Goal: Task Accomplishment & Management: Complete application form

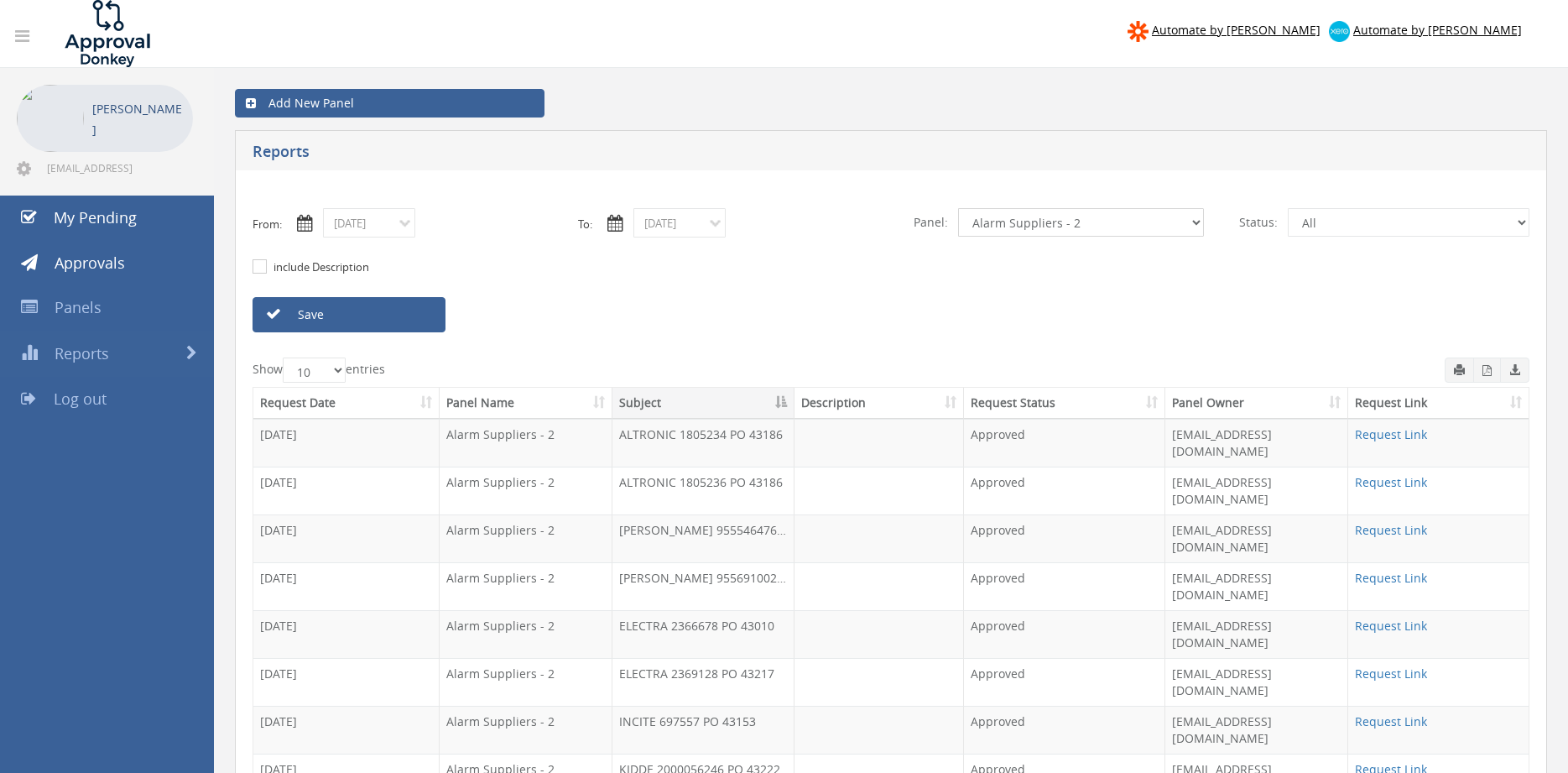
click at [958, 208] on select "All Alarm Credits RG - 3 NZ Utilities Cable and SAI Global NZ Alarms-1 NZ FX Pa…" at bounding box center [1080, 222] width 246 height 28
select select "number:9744"
click option "Flamestop Utilities" at bounding box center [0, 0] width 0 height 0
click at [383, 222] on input "09/05/2025" at bounding box center [370, 222] width 92 height 29
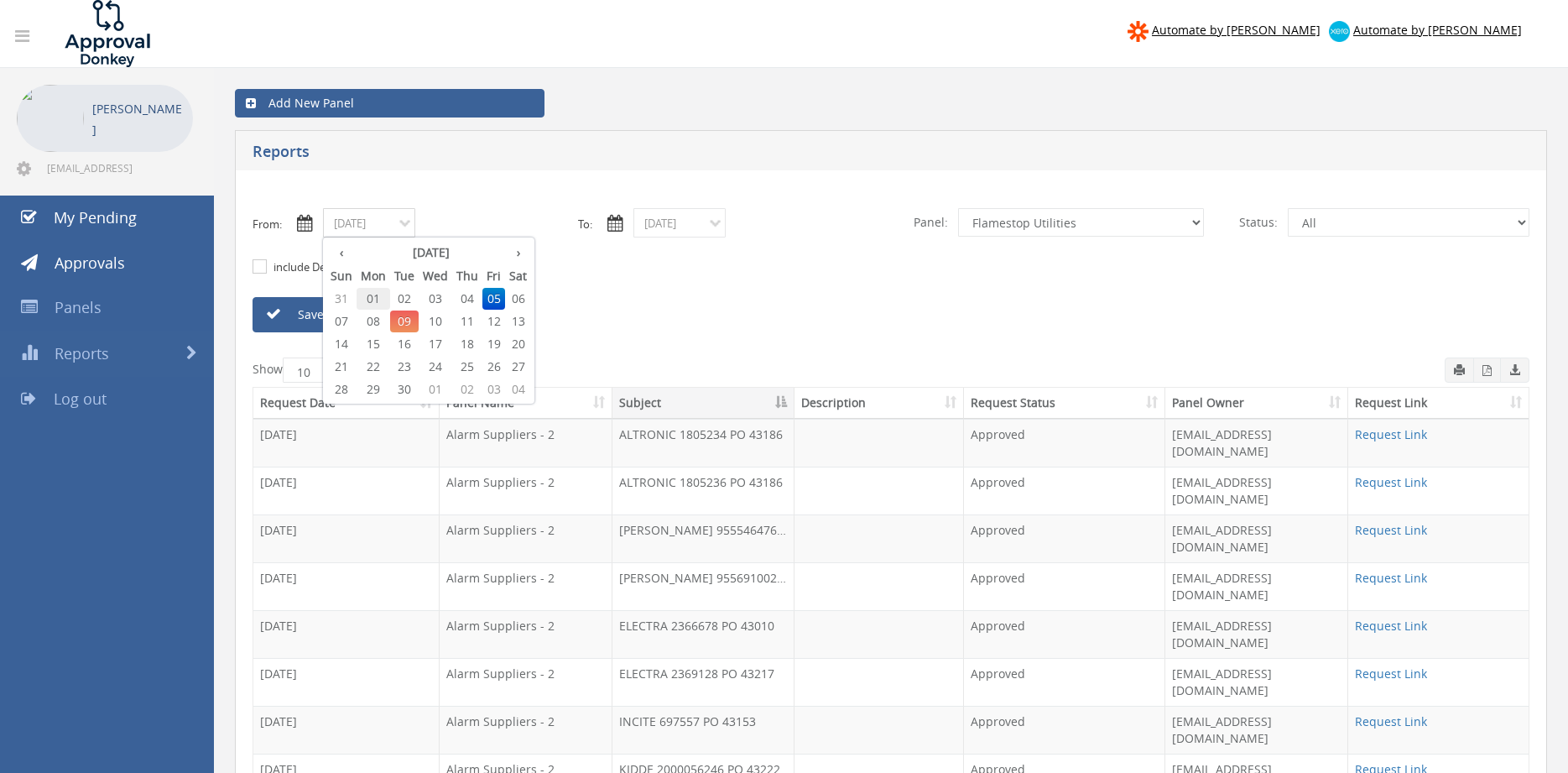
click at [376, 296] on span "01" at bounding box center [373, 299] width 34 height 22
type input "09/01/2025"
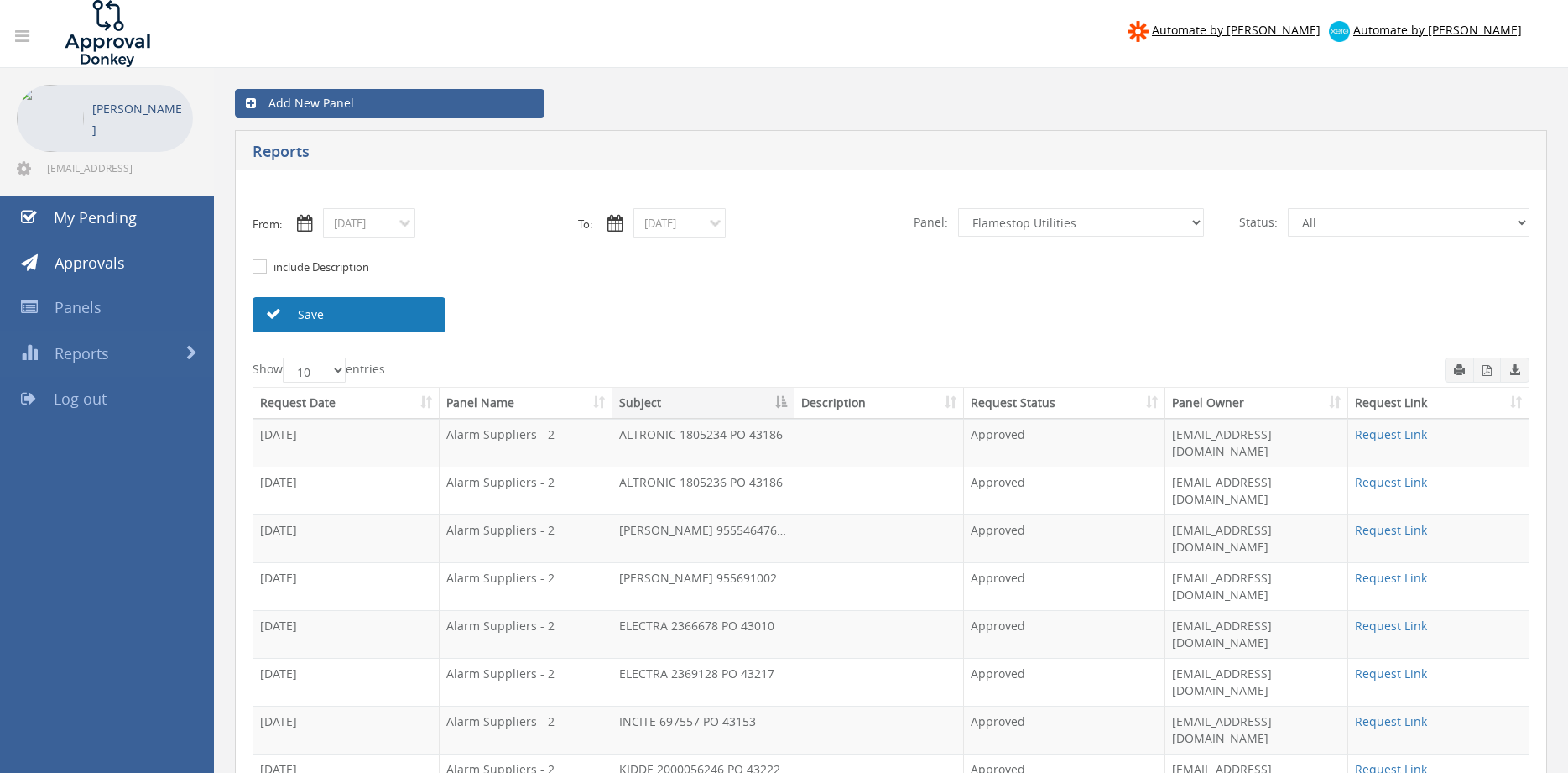
click at [378, 309] on link "Save" at bounding box center [348, 315] width 193 height 36
click at [348, 319] on link "Save" at bounding box center [348, 315] width 193 height 36
click at [958, 208] on select "All Alarm Credits RG - 3 NZ Utilities Cable and SAI Global NZ Alarms-1 NZ FX Pa…" at bounding box center [1080, 222] width 246 height 28
click option "NZ Utilities" at bounding box center [0, 0] width 0 height 0
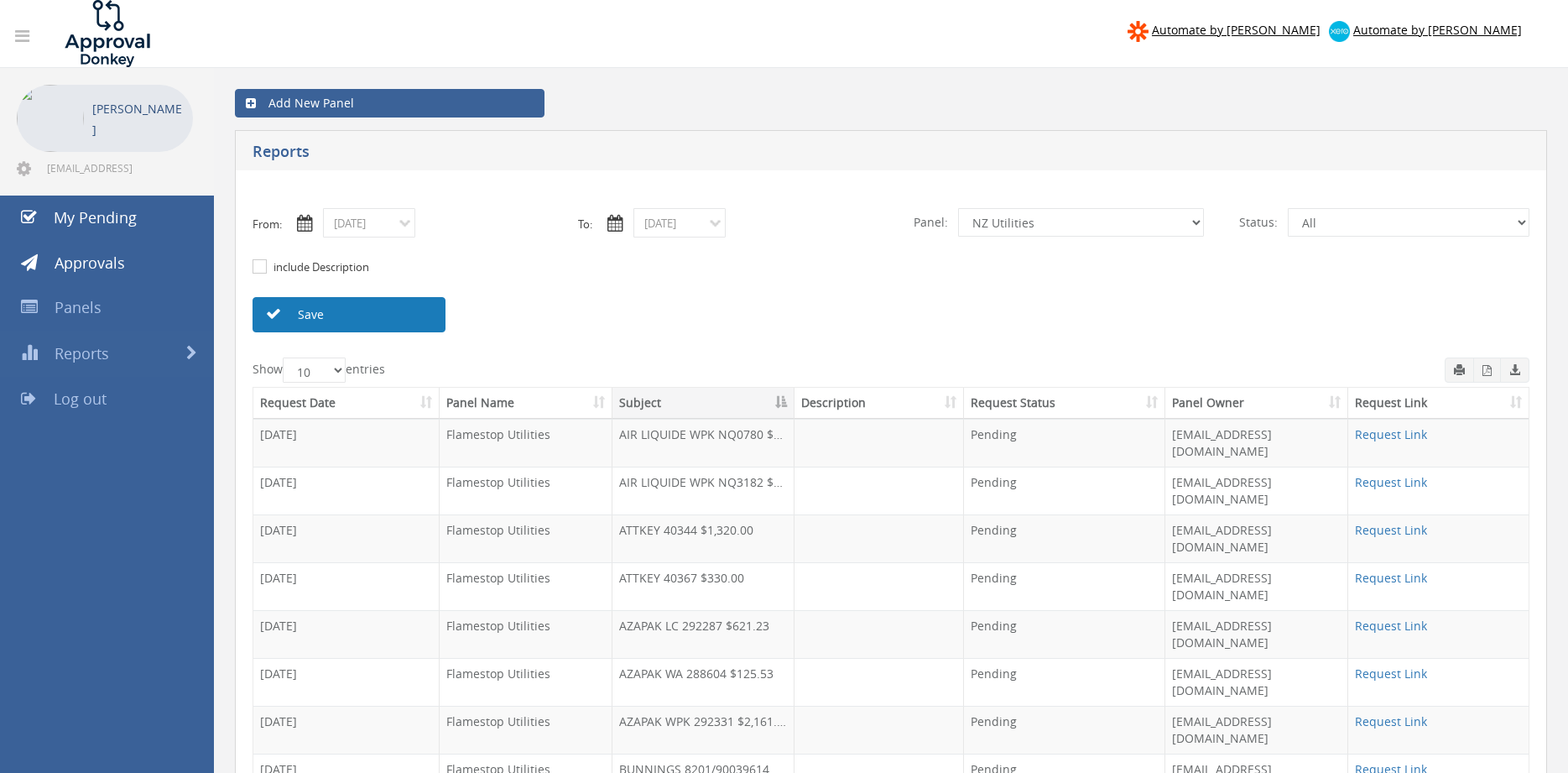
click at [418, 312] on link "Save" at bounding box center [348, 315] width 193 height 36
click option "Credit Requests - 2" at bounding box center [0, 0] width 0 height 0
click at [426, 315] on link "Save" at bounding box center [348, 315] width 193 height 36
click at [958, 208] on select "All Alarm Credits RG - 3 NZ Utilities Cable and SAI Global NZ Alarms-1 NZ FX Pa…" at bounding box center [1080, 222] width 246 height 28
select select "number:9632"
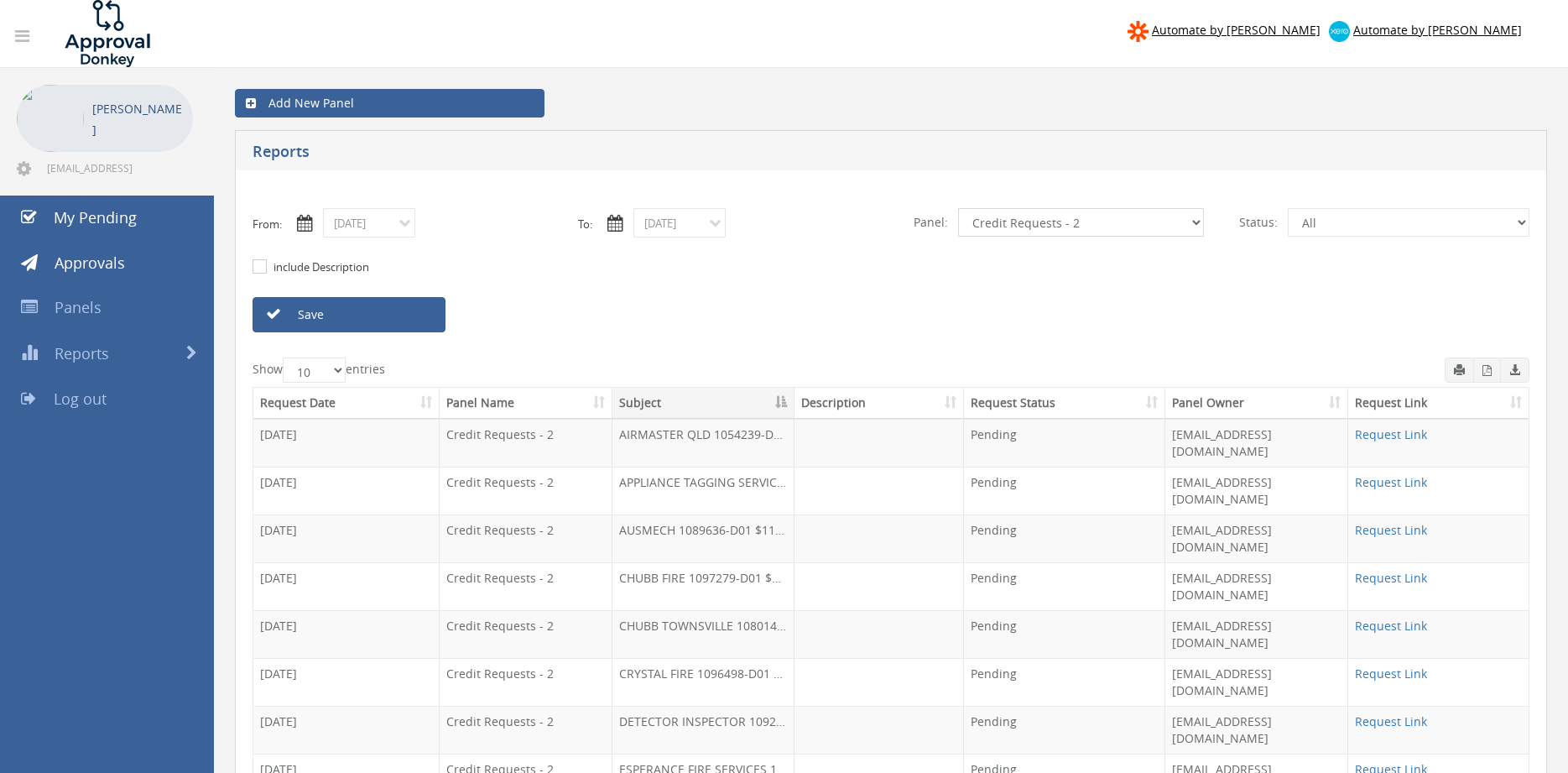
click option "Suppliers" at bounding box center [0, 0] width 0 height 0
click at [434, 315] on link "Save" at bounding box center [348, 315] width 193 height 36
click at [1405, 713] on link "Request Link" at bounding box center [1390, 721] width 72 height 16
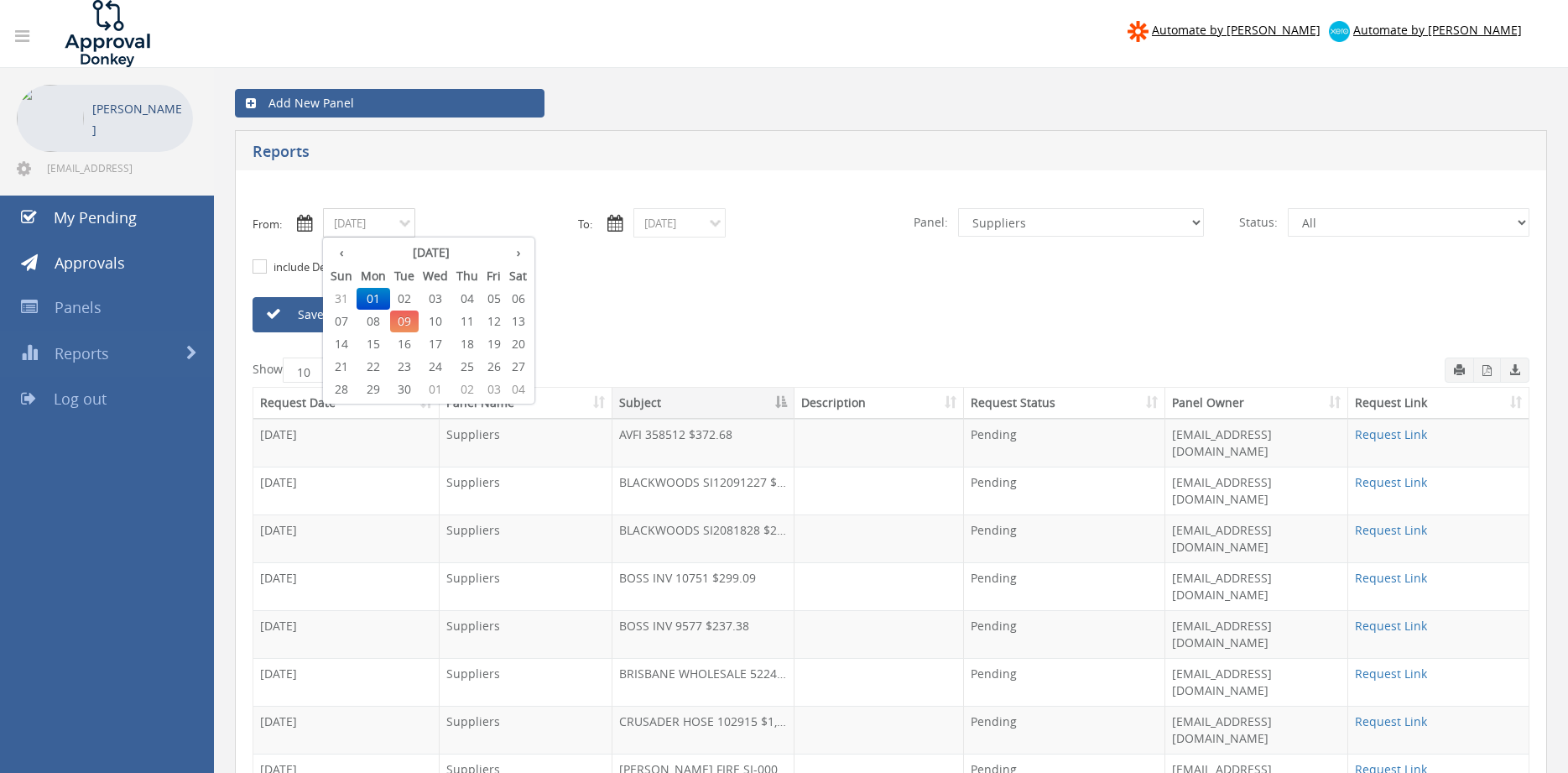
click at [399, 229] on input "09/01/2025" at bounding box center [370, 222] width 92 height 29
click at [343, 254] on th "‹" at bounding box center [341, 252] width 30 height 23
click at [434, 388] on span "27" at bounding box center [435, 389] width 34 height 22
type input "08/27/2025"
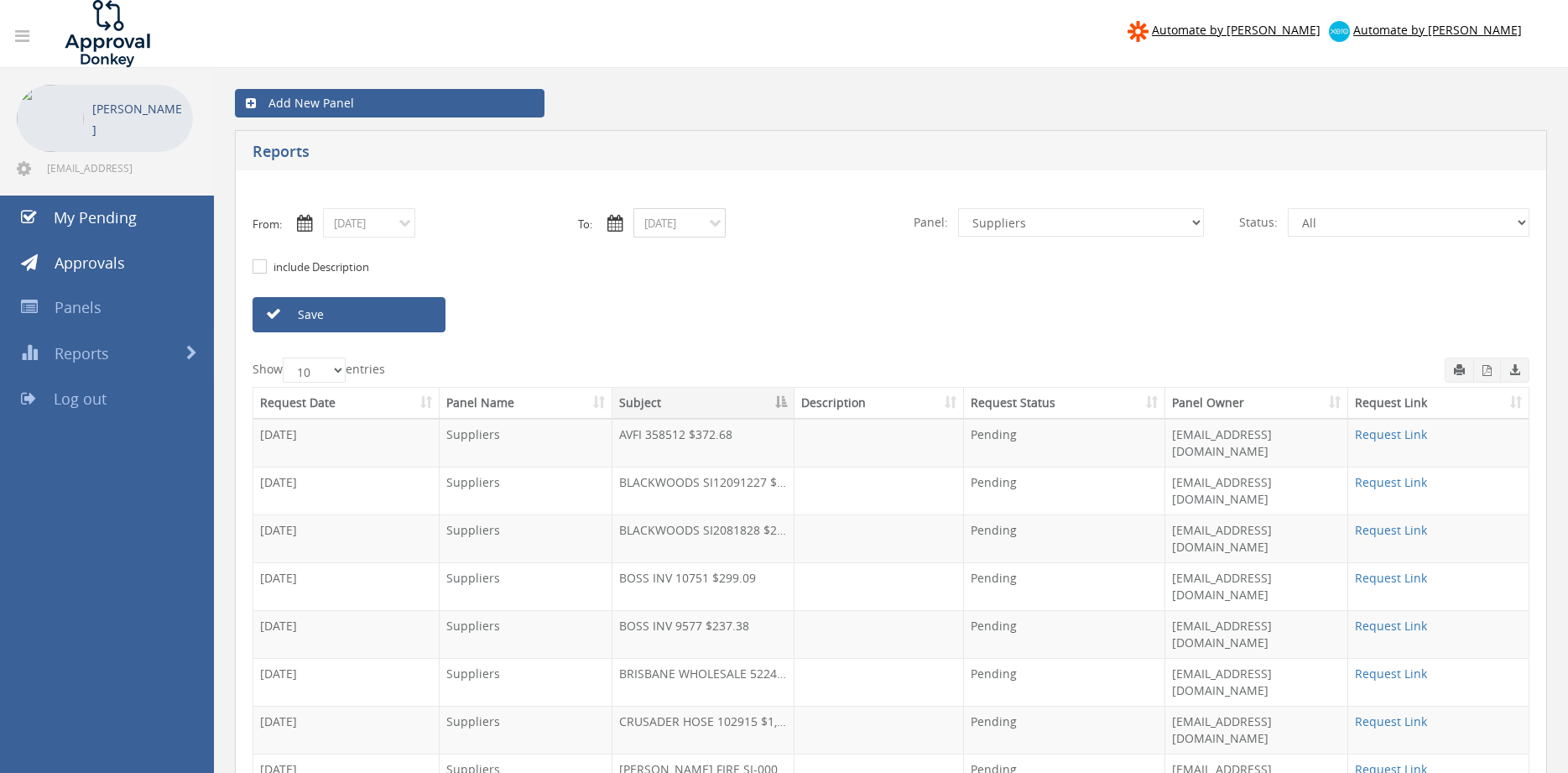
click at [690, 229] on input "09/05/2025" at bounding box center [680, 222] width 92 height 29
drag, startPoint x: 648, startPoint y: 258, endPoint x: 658, endPoint y: 260, distance: 10.2
click at [647, 258] on th "‹" at bounding box center [652, 252] width 30 height 23
click at [655, 411] on span "31" at bounding box center [652, 410] width 30 height 22
click at [673, 223] on input "08/31/2025" at bounding box center [680, 222] width 92 height 29
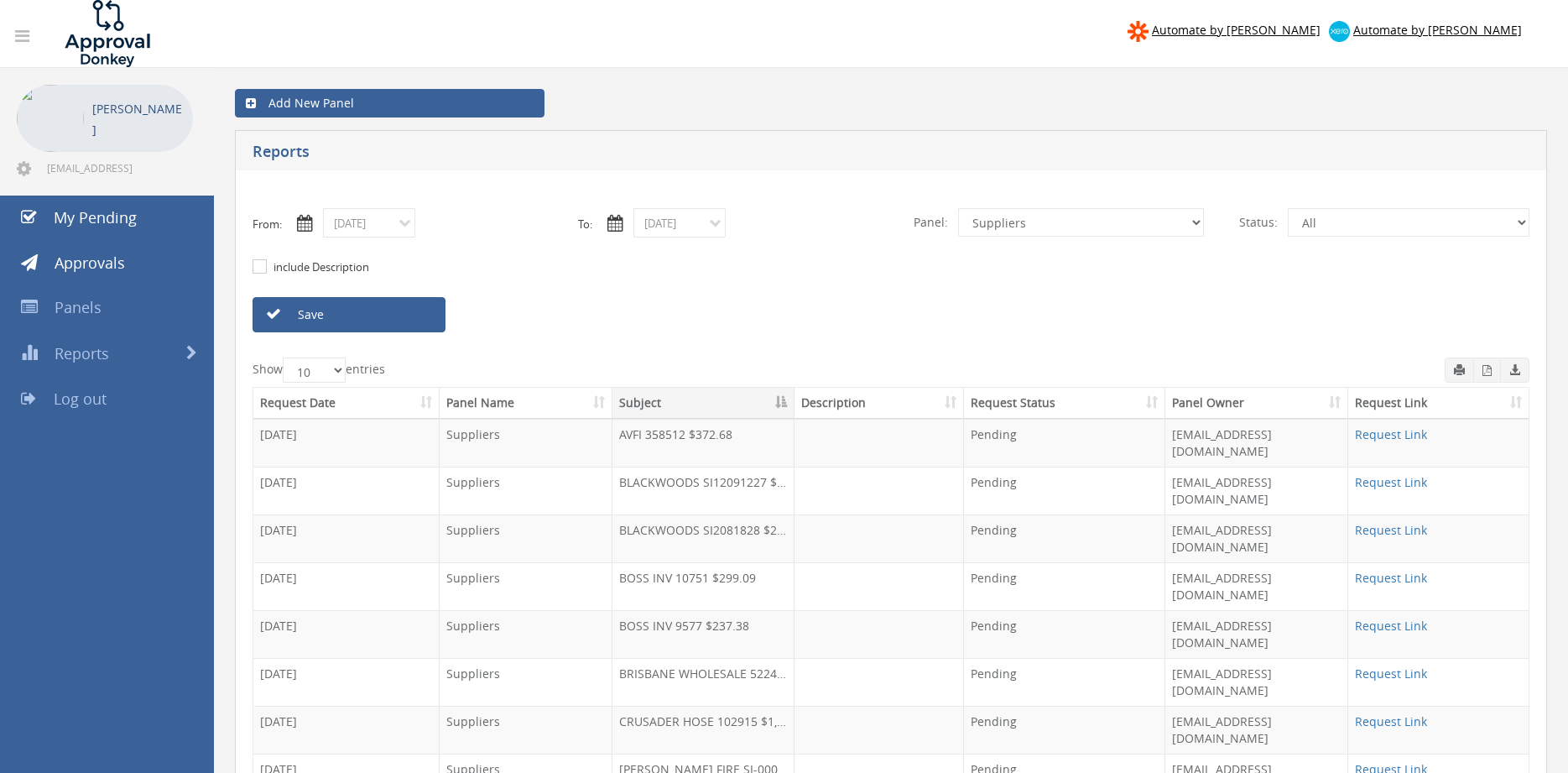
click at [613, 223] on icon at bounding box center [616, 223] width 16 height 17
click at [421, 313] on link "Save" at bounding box center [348, 315] width 193 height 36
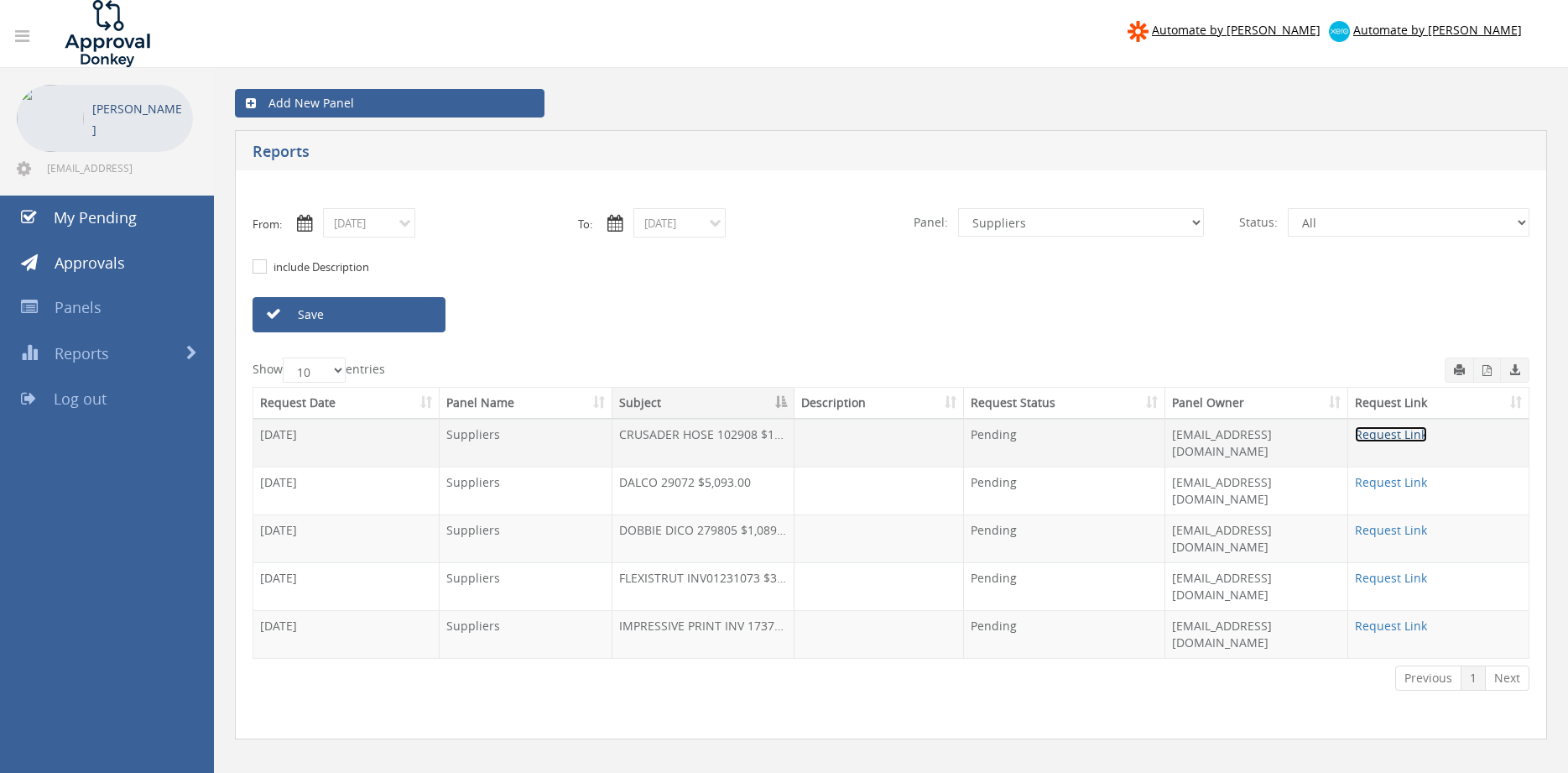
click at [1389, 434] on link "Request Link" at bounding box center [1390, 434] width 72 height 16
click at [682, 224] on input "08/31/2025" at bounding box center [680, 222] width 92 height 29
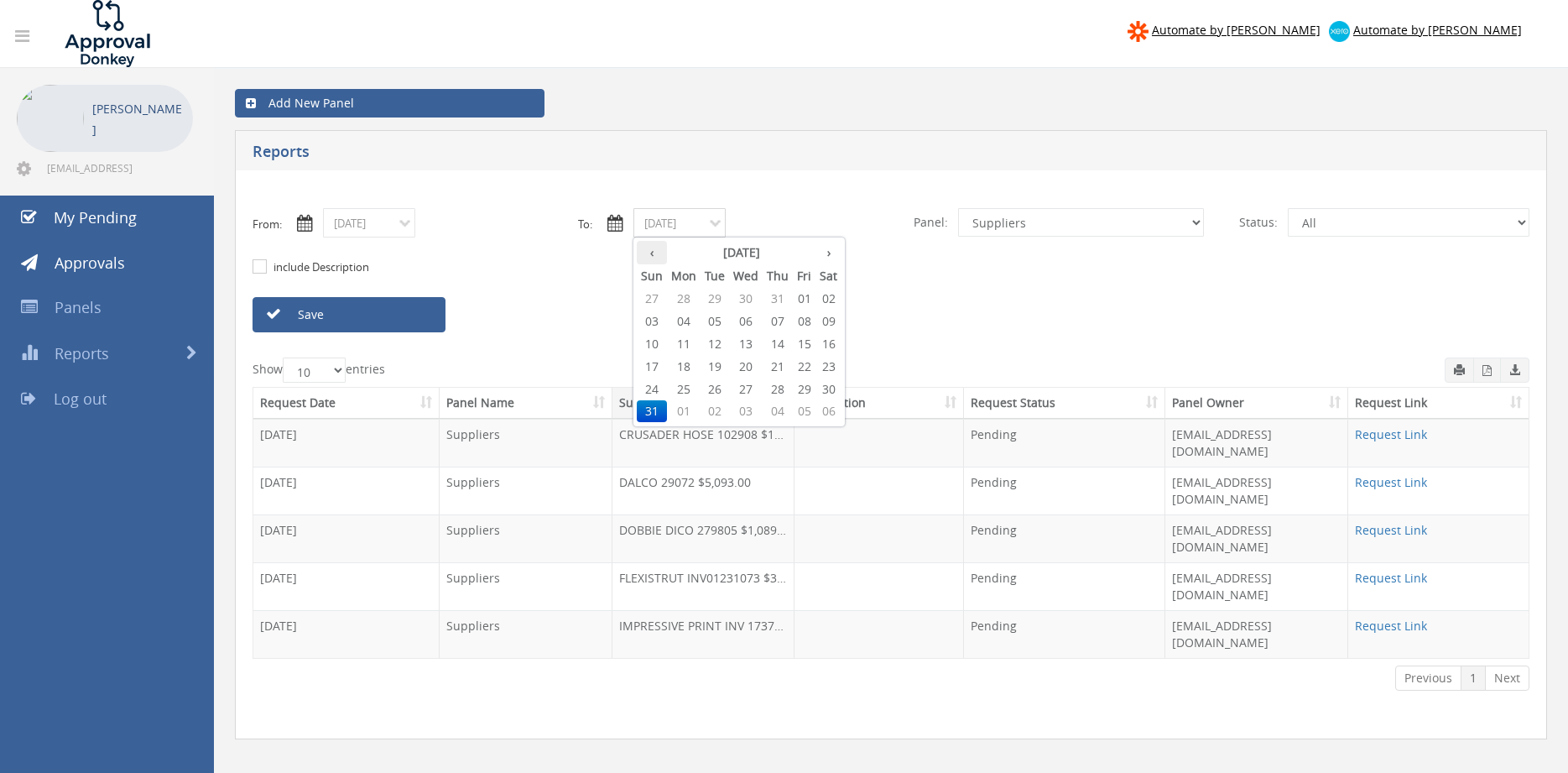
click at [657, 255] on th "‹" at bounding box center [652, 252] width 30 height 23
click at [826, 248] on th "›" at bounding box center [828, 252] width 26 height 23
click at [832, 250] on th "›" at bounding box center [828, 252] width 26 height 23
click at [687, 299] on span "01" at bounding box center [684, 299] width 34 height 22
type input "09/01/2025"
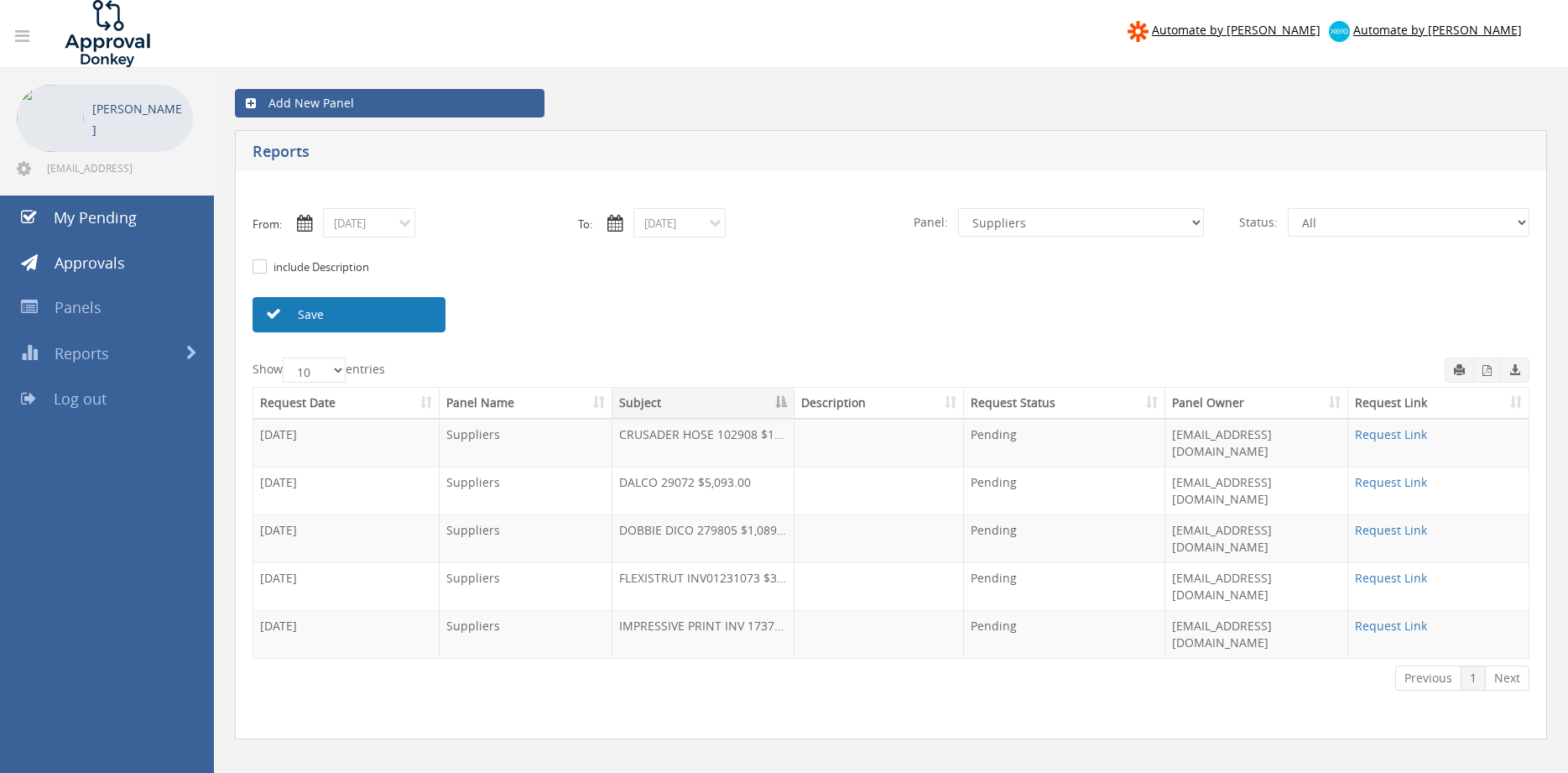
click at [411, 321] on link "Save" at bounding box center [348, 315] width 193 height 36
click at [375, 230] on input "08/27/2025" at bounding box center [370, 222] width 92 height 29
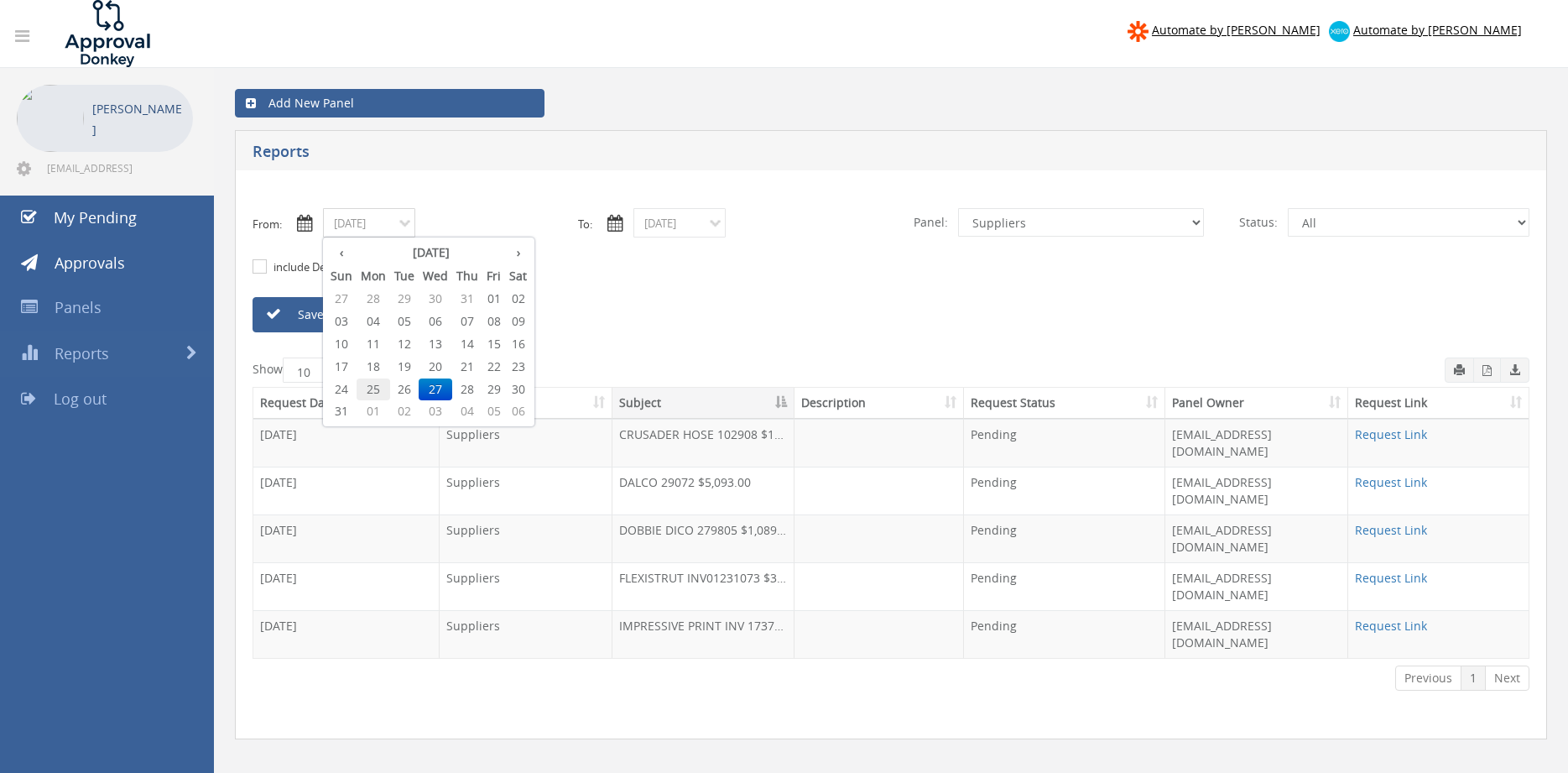
click at [378, 390] on span "25" at bounding box center [373, 389] width 34 height 22
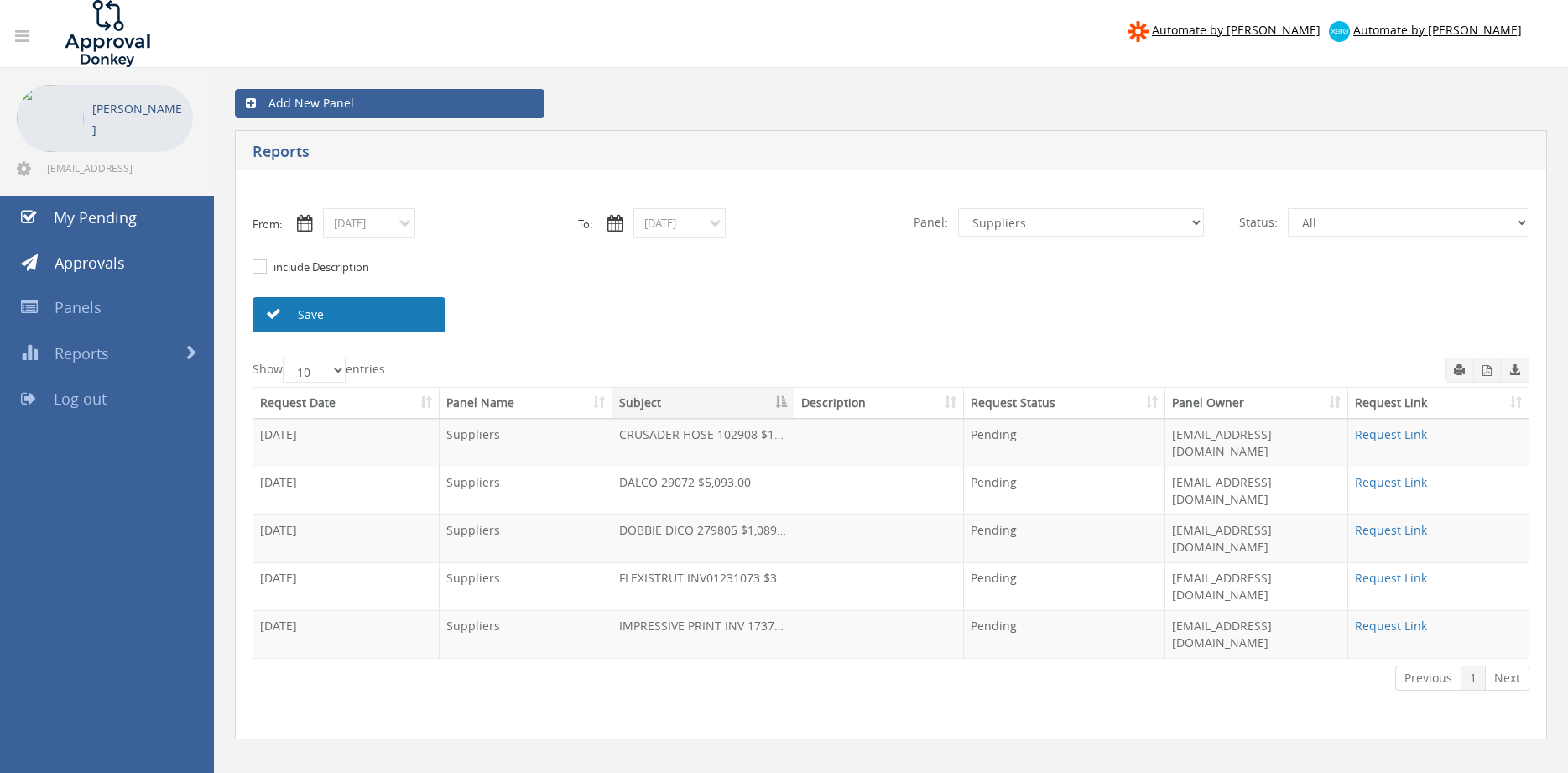
click at [399, 314] on link "Save" at bounding box center [348, 315] width 193 height 36
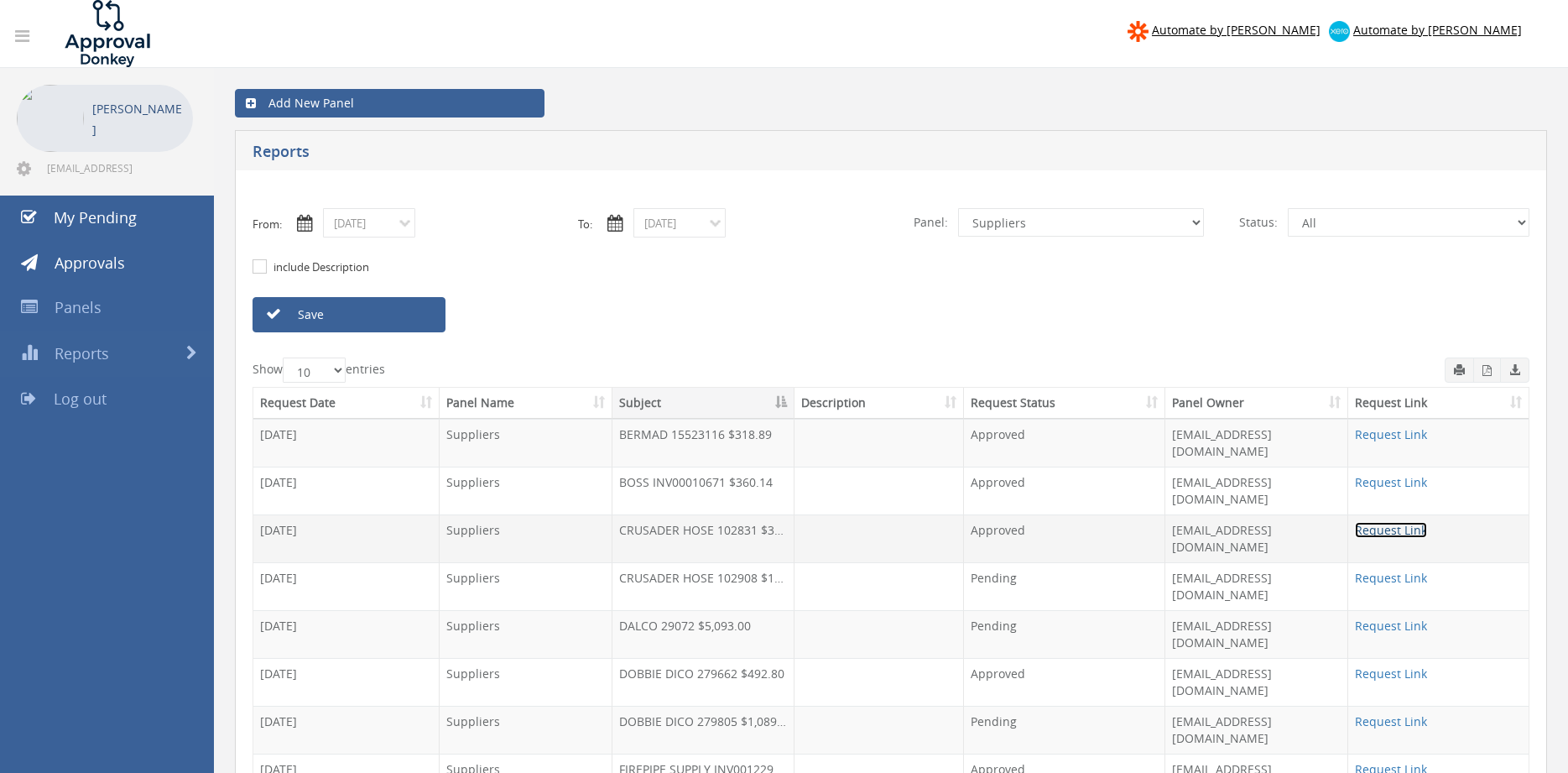
click at [1368, 522] on link "Request Link" at bounding box center [1390, 530] width 72 height 16
click at [388, 233] on input "08/25/2025" at bounding box center [370, 222] width 92 height 29
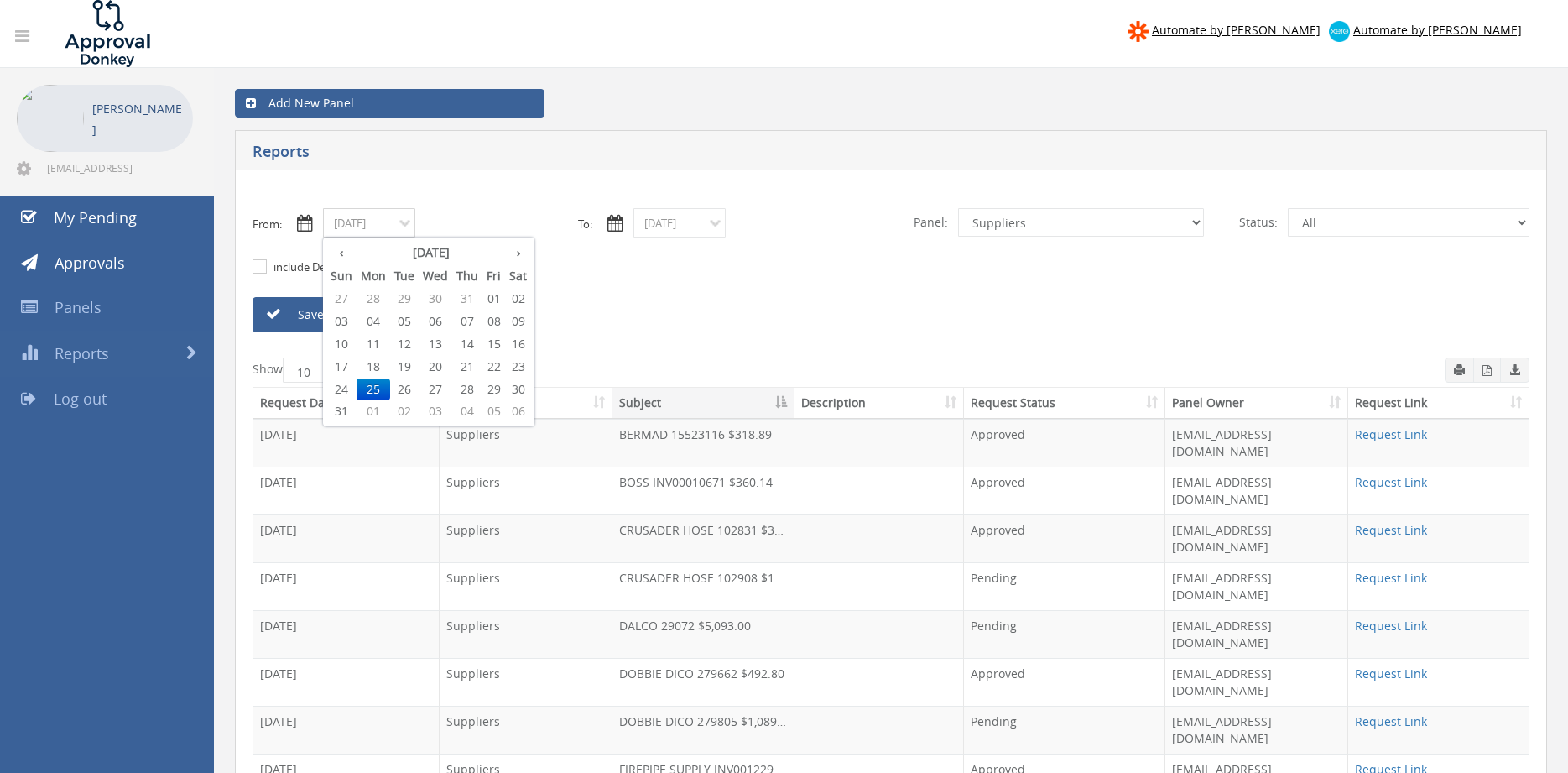
click at [471, 364] on span "21" at bounding box center [467, 366] width 30 height 22
type input "08/21/2025"
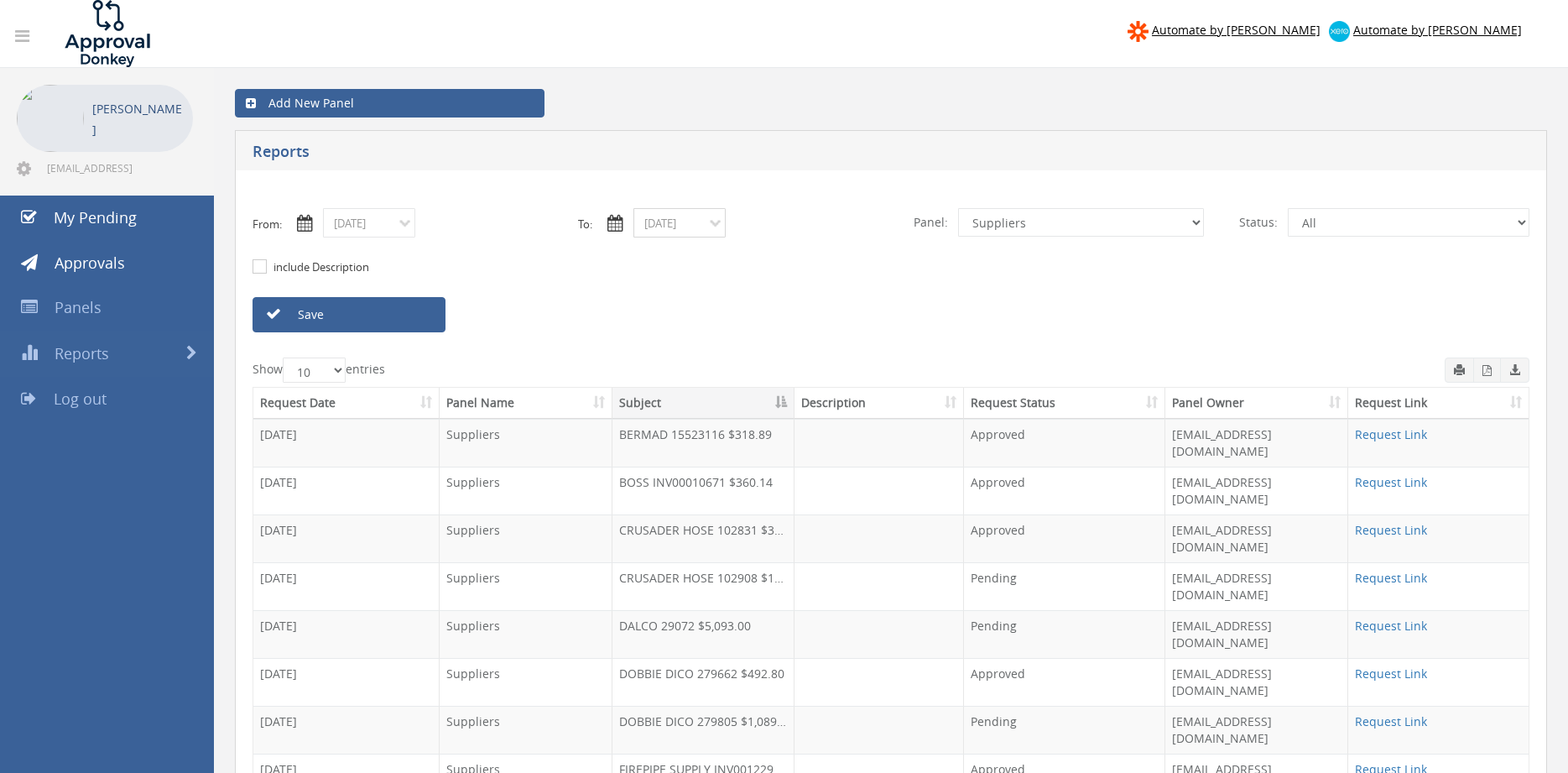
click at [677, 232] on input "09/01/2025" at bounding box center [680, 222] width 92 height 29
click at [657, 251] on th "‹" at bounding box center [652, 252] width 30 height 23
click at [786, 363] on span "21" at bounding box center [777, 366] width 30 height 22
type input "08/21/2025"
click at [420, 319] on link "Save" at bounding box center [348, 315] width 193 height 36
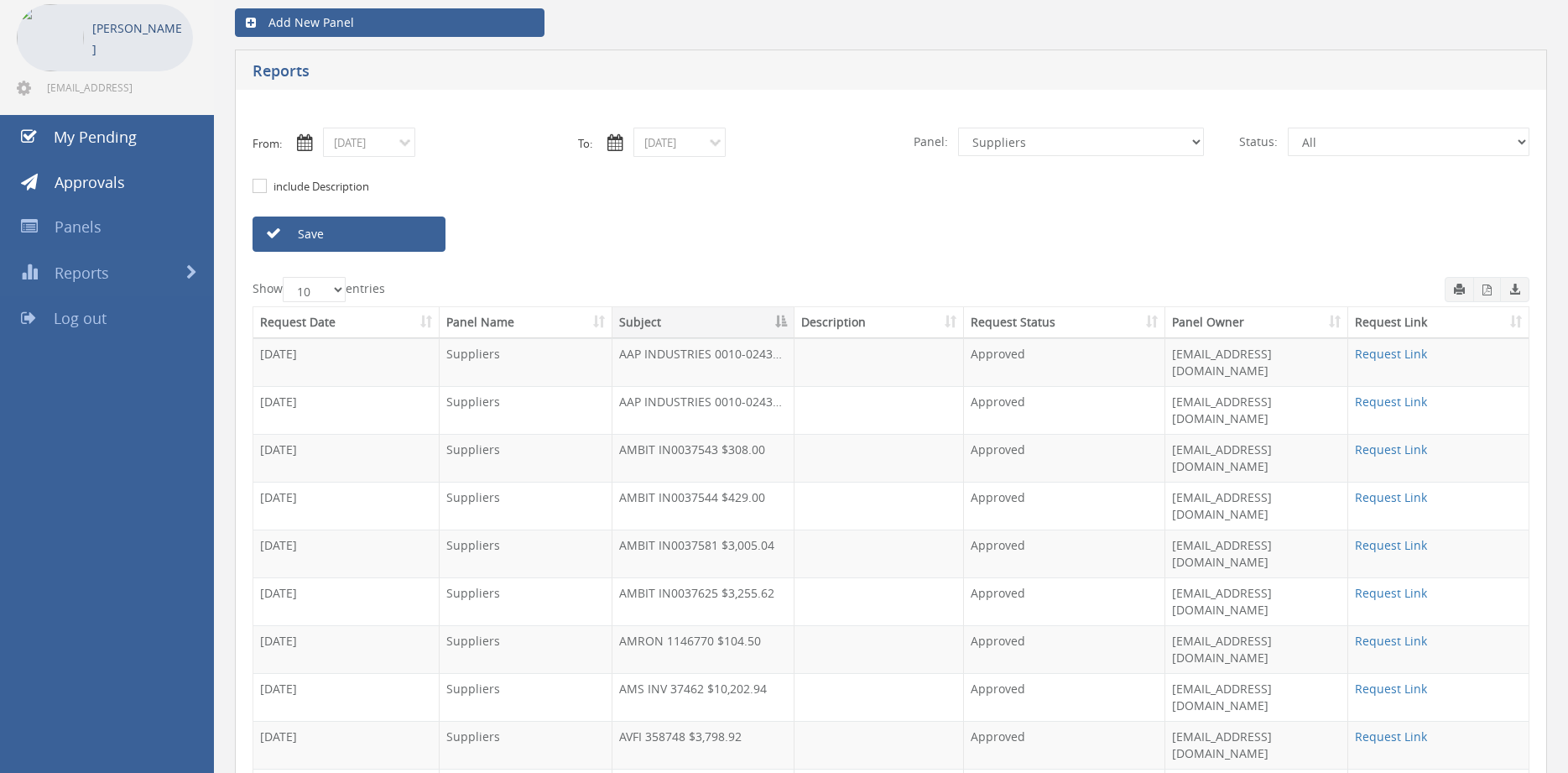
scroll to position [92, 0]
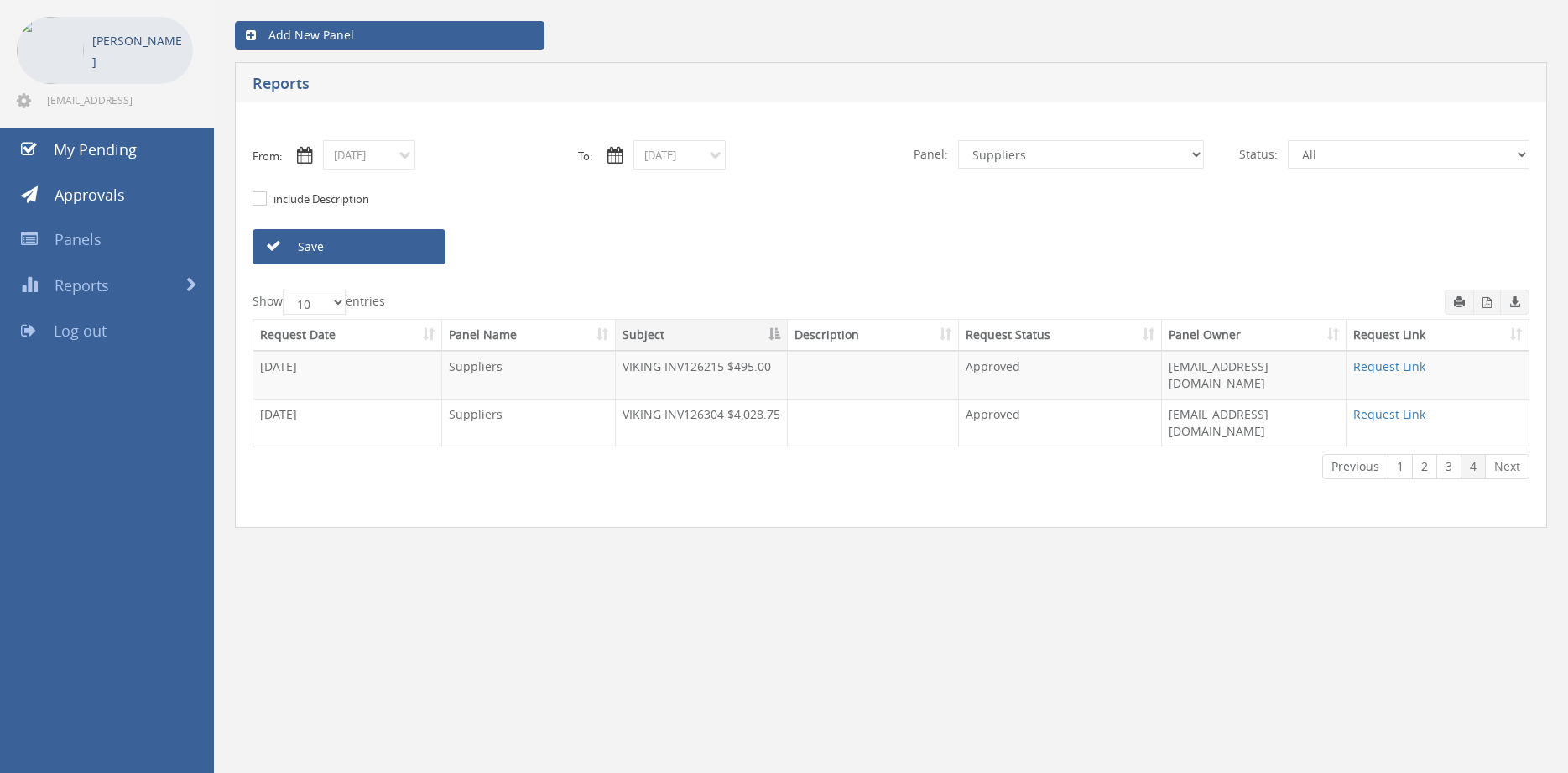
scroll to position [68, 0]
click at [1484, 300] on icon "button" at bounding box center [1486, 302] width 9 height 11
click at [391, 159] on input "08/21/2025" at bounding box center [370, 155] width 92 height 29
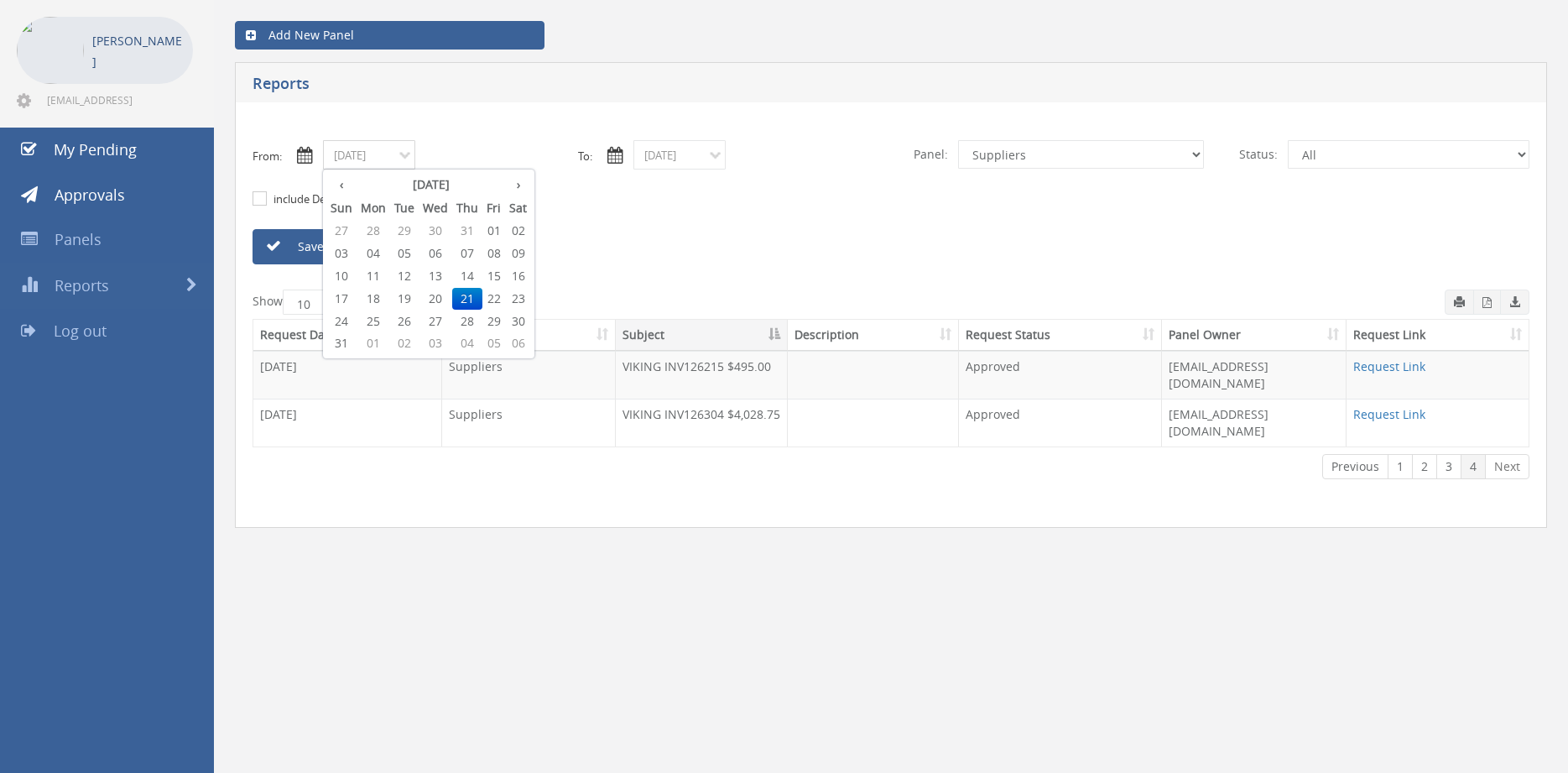
click at [410, 321] on span "26" at bounding box center [404, 321] width 28 height 22
type input "08/26/2025"
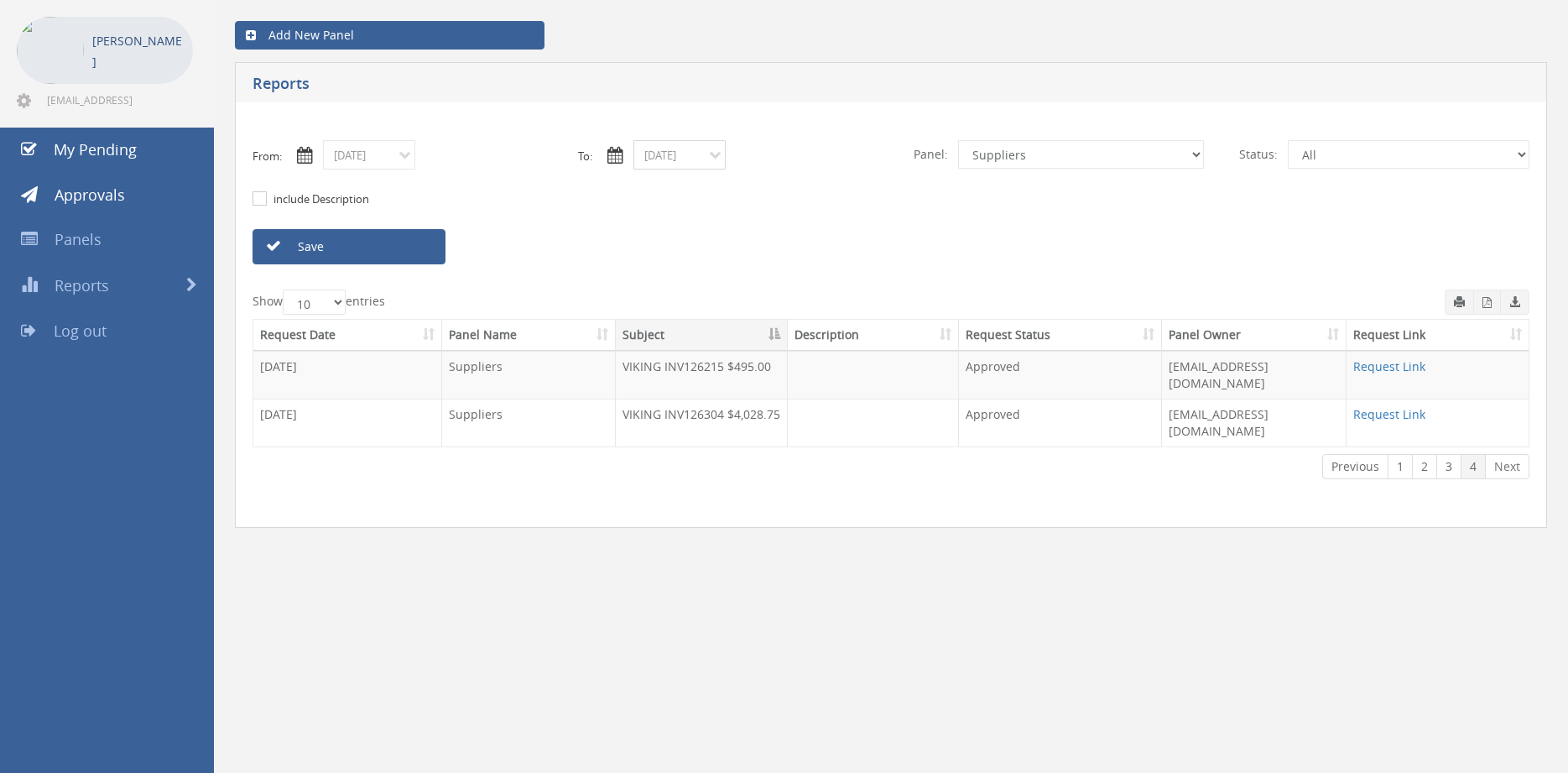
click at [668, 147] on input "08/21/2025" at bounding box center [680, 155] width 92 height 29
click at [713, 321] on span "26" at bounding box center [714, 321] width 28 height 22
type input "08/26/2025"
click at [417, 247] on link "Save" at bounding box center [348, 247] width 193 height 36
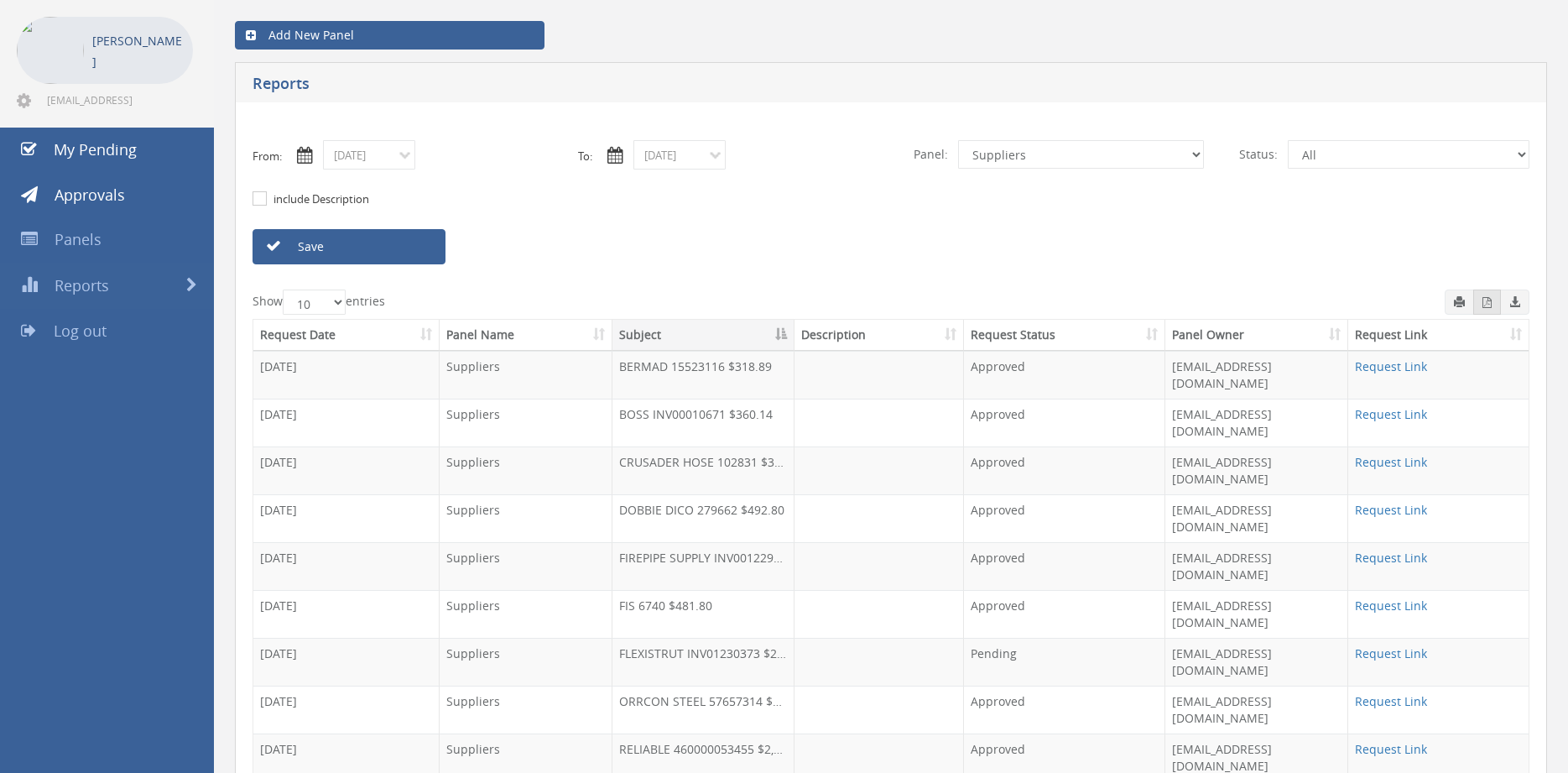
click at [1484, 307] on icon "button" at bounding box center [1486, 302] width 9 height 11
click at [388, 157] on input "08/26/2025" at bounding box center [370, 155] width 92 height 29
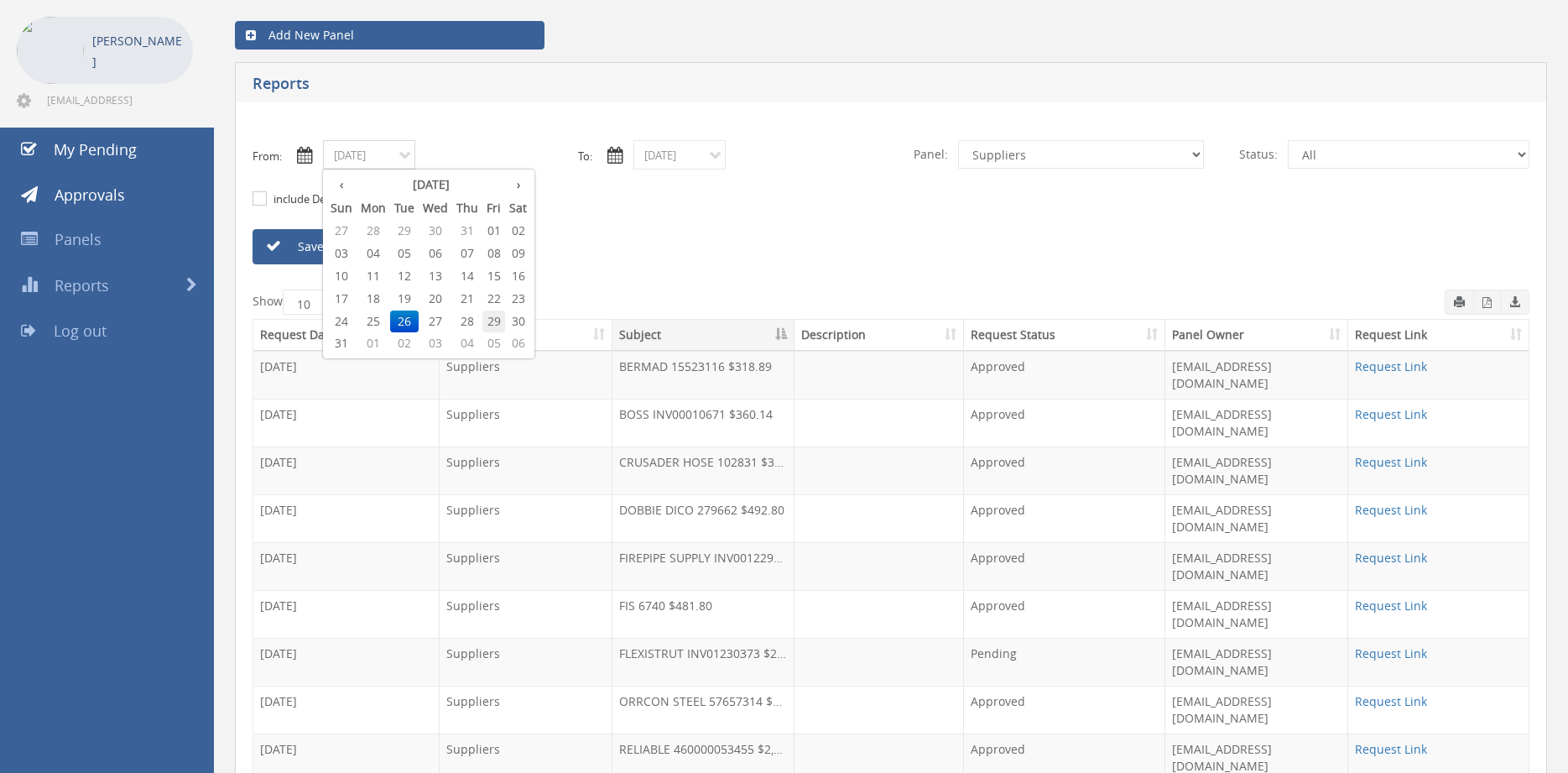
click at [494, 316] on span "29" at bounding box center [493, 321] width 22 height 22
type input "08/29/2025"
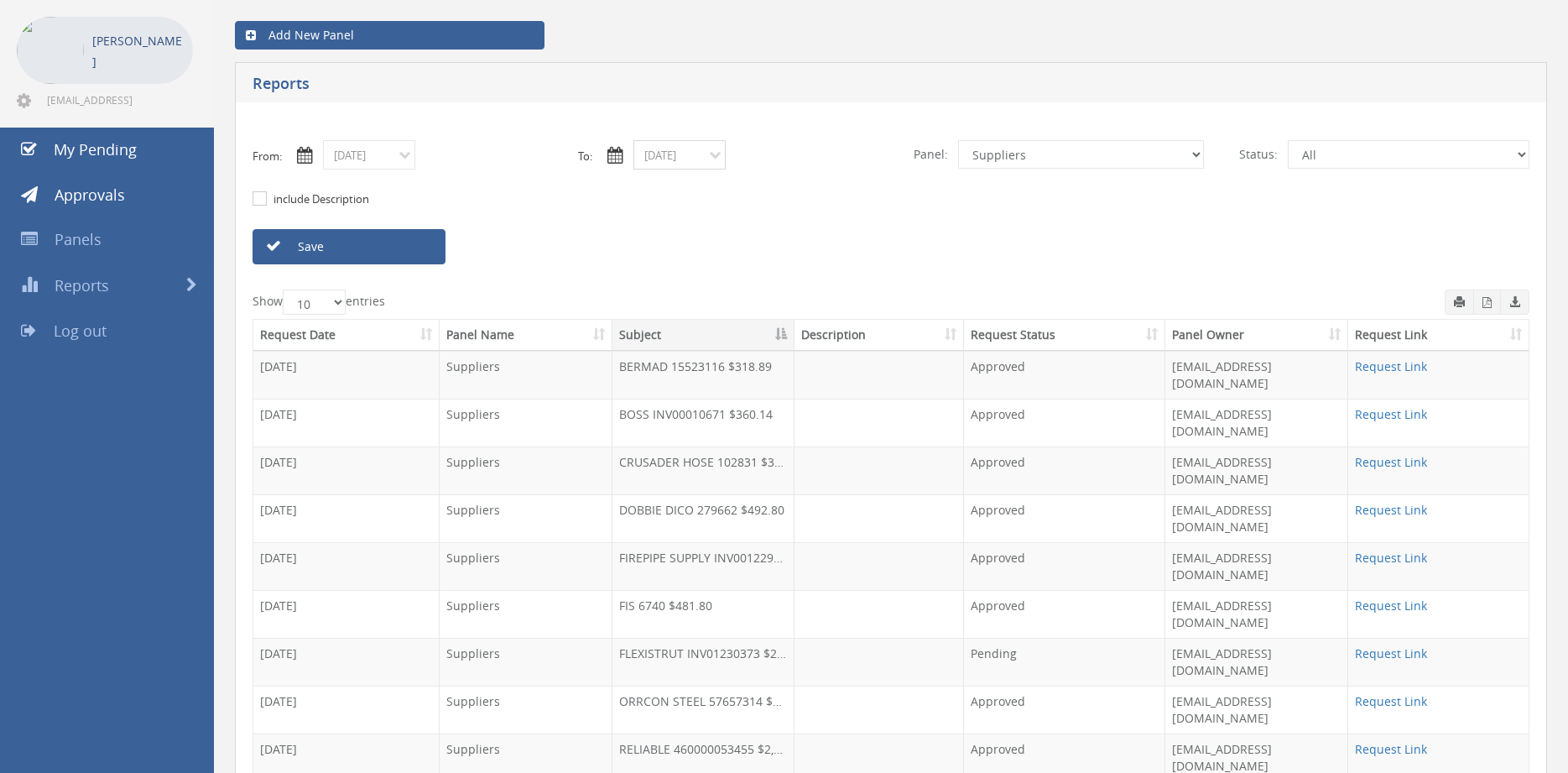
click at [667, 155] on input "08/26/2025" at bounding box center [680, 155] width 92 height 29
click at [809, 316] on span "29" at bounding box center [803, 321] width 22 height 22
type input "08/29/2025"
click at [394, 243] on link "Save" at bounding box center [348, 247] width 193 height 36
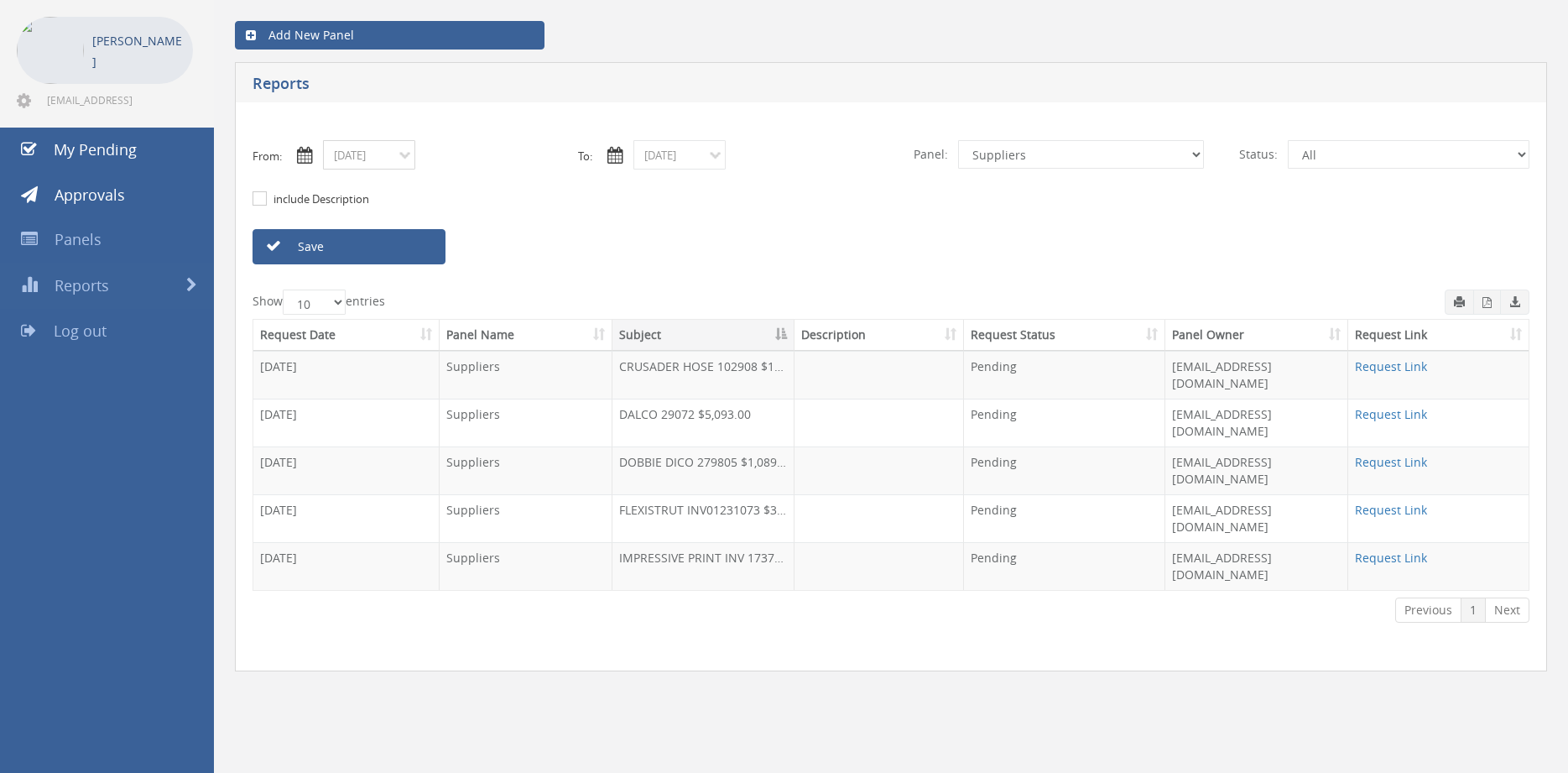
click at [367, 151] on input "08/29/2025" at bounding box center [370, 155] width 92 height 29
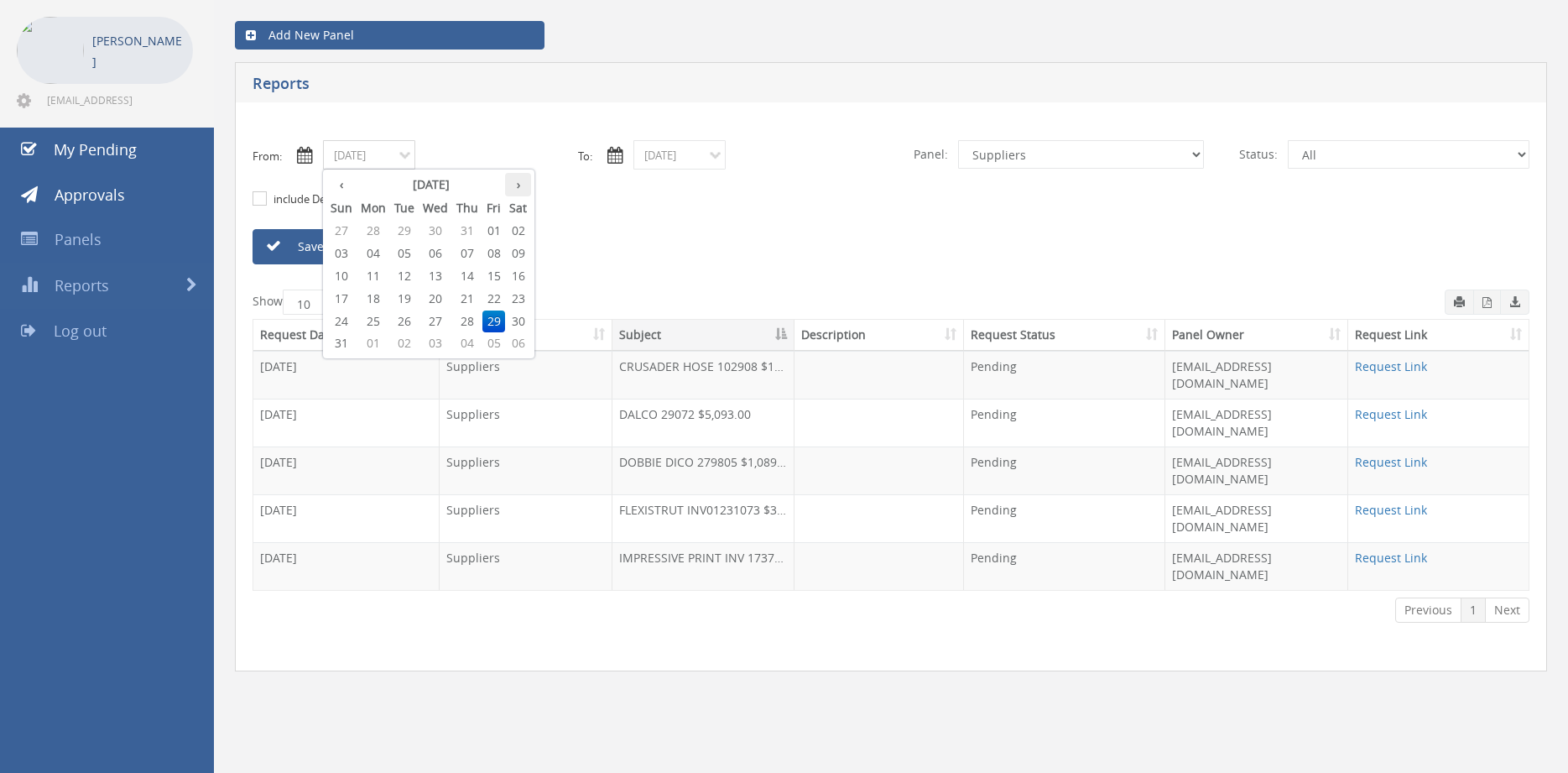
click at [521, 186] on th "›" at bounding box center [517, 185] width 26 height 23
click at [440, 228] on span "03" at bounding box center [435, 230] width 34 height 22
type input "09/03/2025"
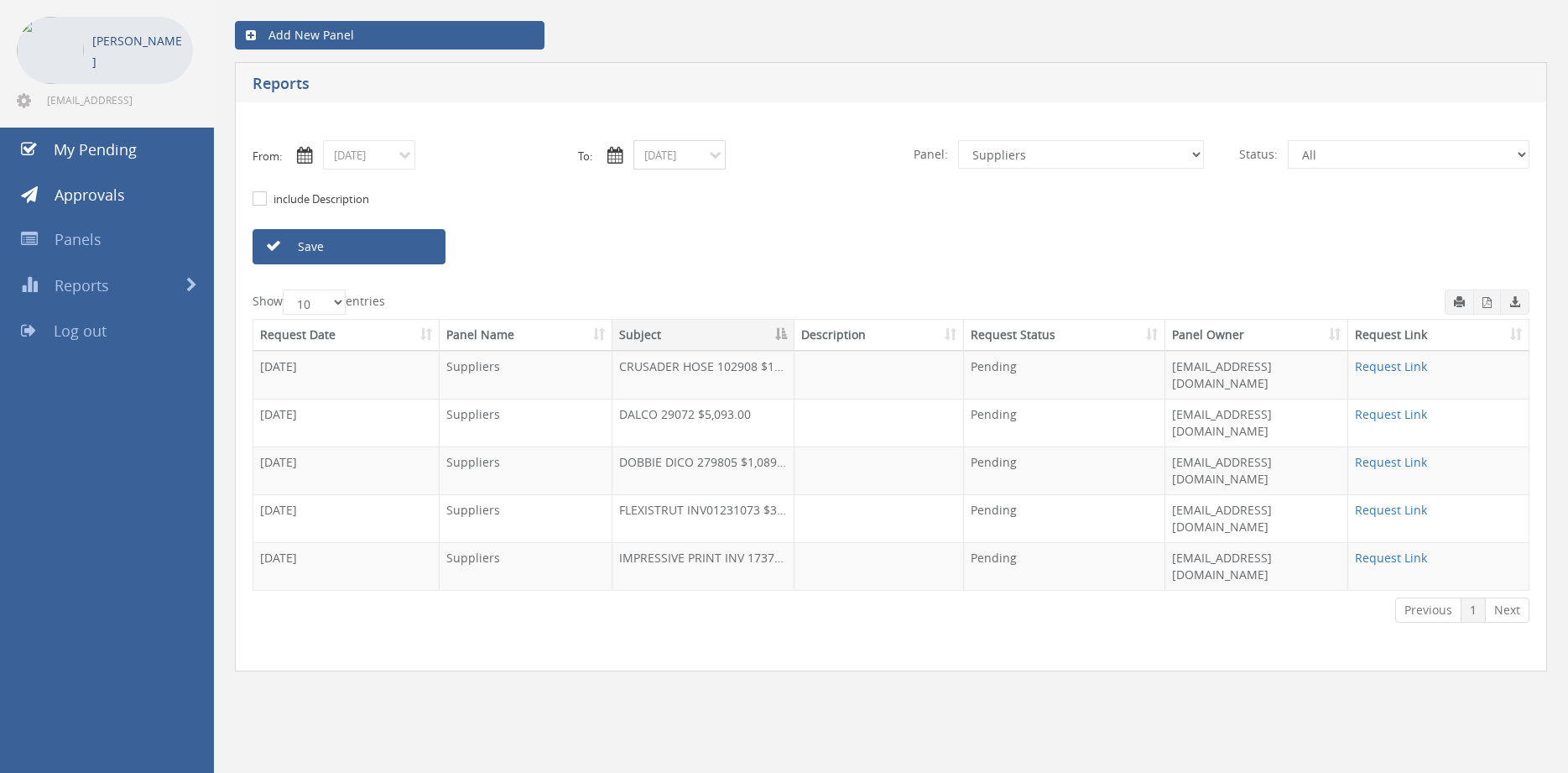
click at [651, 161] on input "08/29/2025" at bounding box center [680, 155] width 92 height 29
click at [830, 189] on th "›" at bounding box center [828, 185] width 26 height 23
click at [742, 231] on span "03" at bounding box center [746, 230] width 34 height 22
type input "09/03/2025"
drag, startPoint x: 409, startPoint y: 250, endPoint x: 608, endPoint y: 233, distance: 199.7
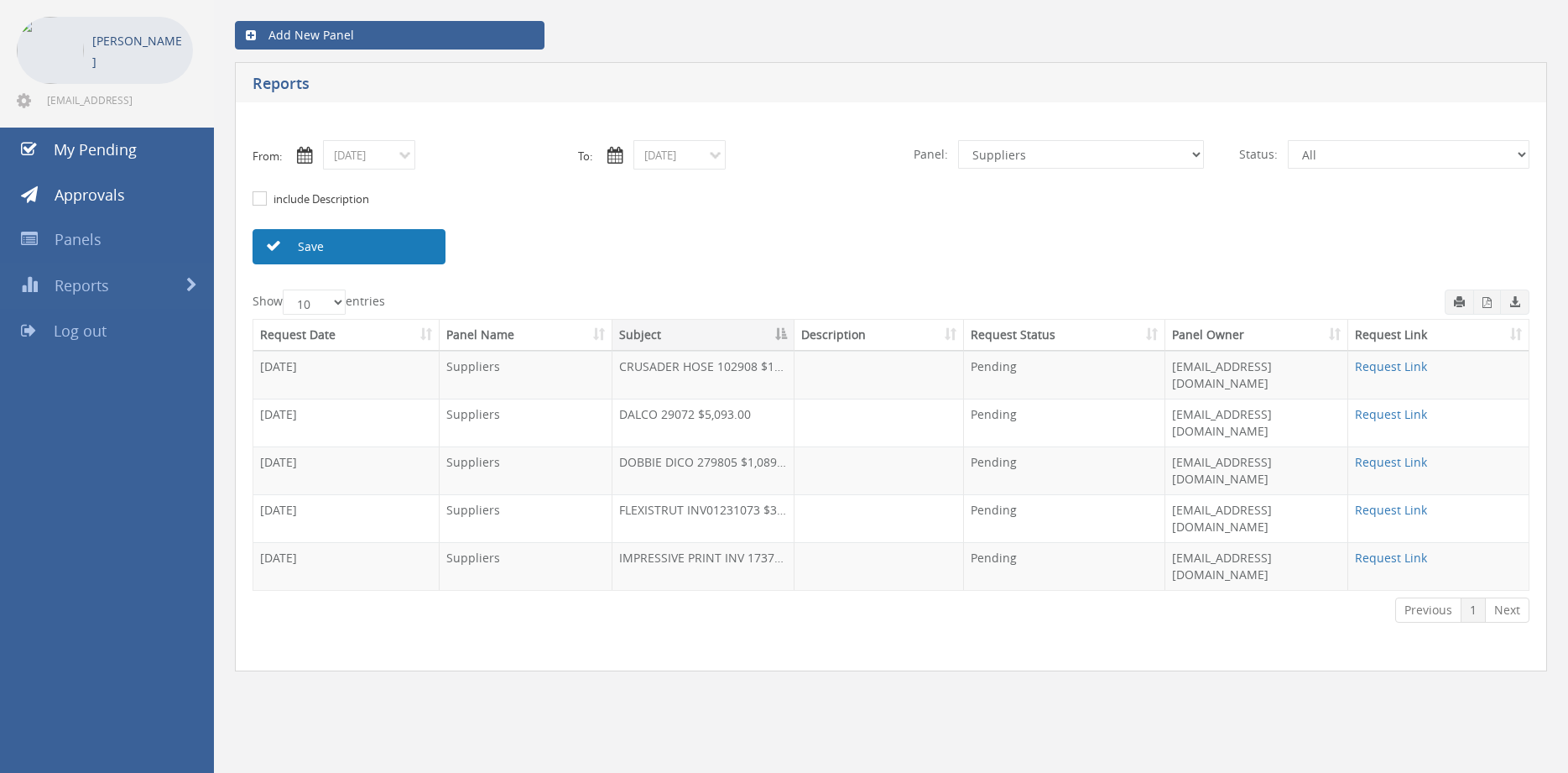
click at [409, 251] on link "Save" at bounding box center [348, 247] width 193 height 36
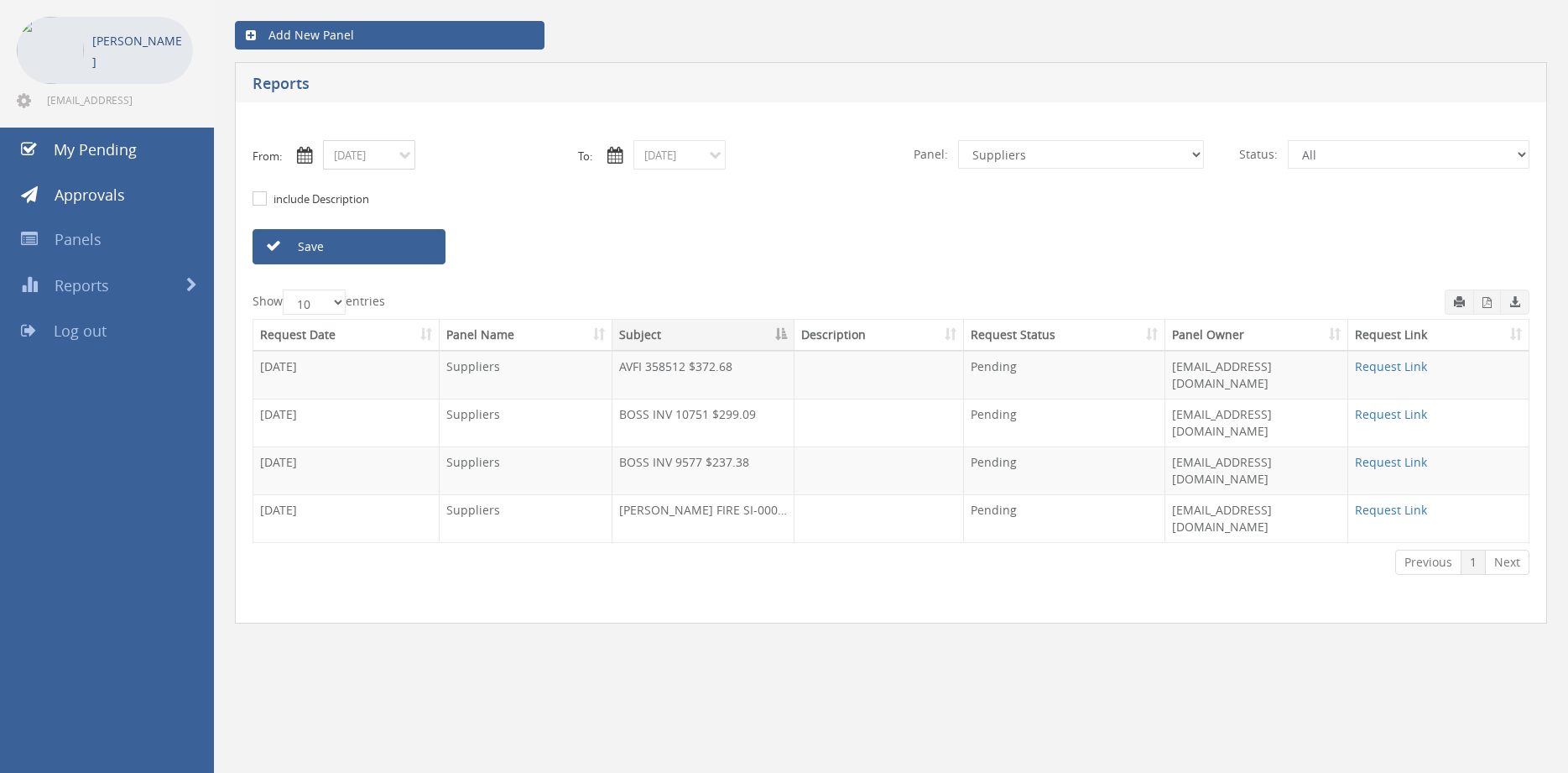
click at [407, 150] on input "09/03/2025" at bounding box center [370, 155] width 92 height 29
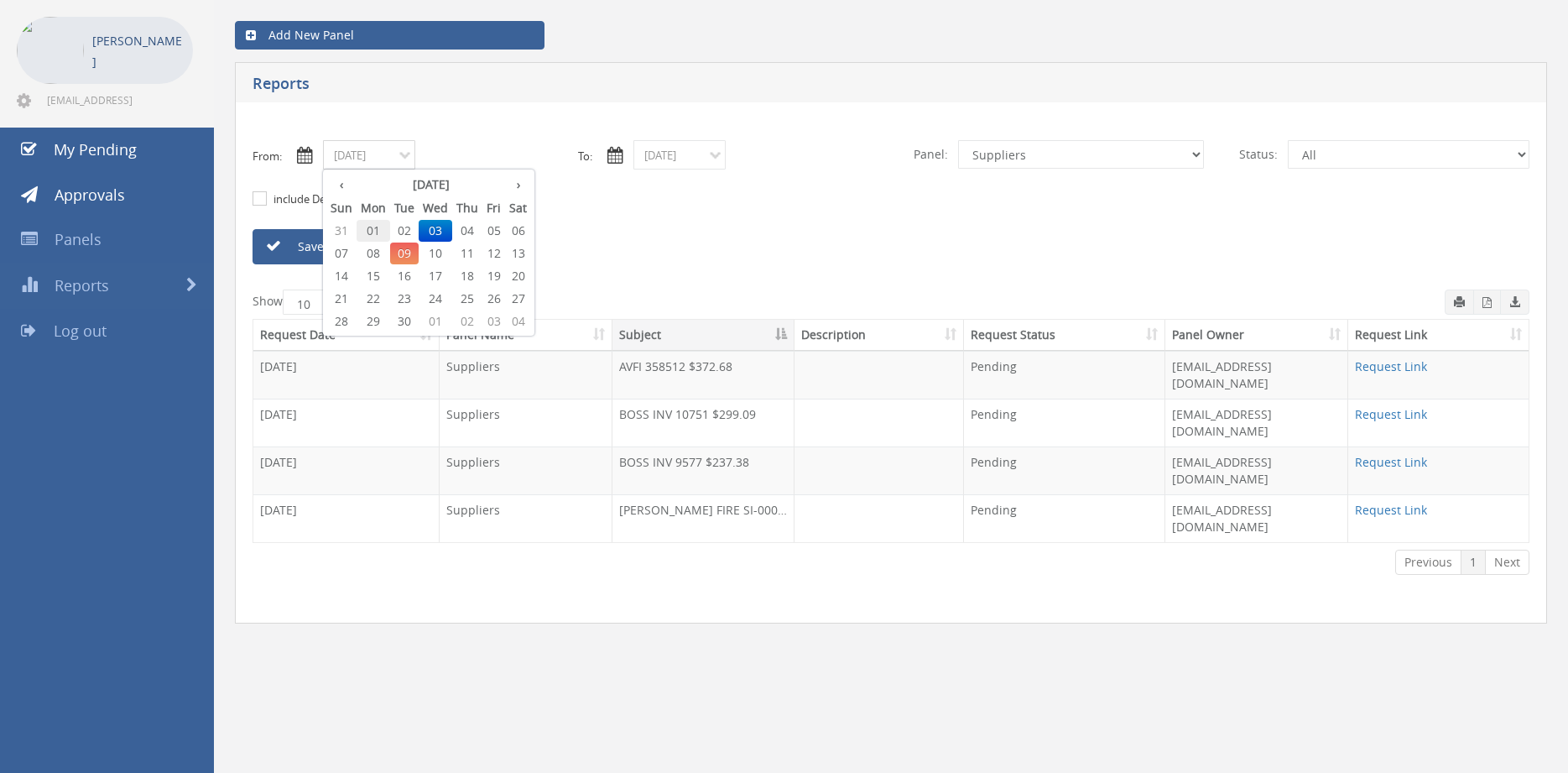
click at [378, 231] on span "01" at bounding box center [373, 230] width 34 height 22
type input "09/01/2025"
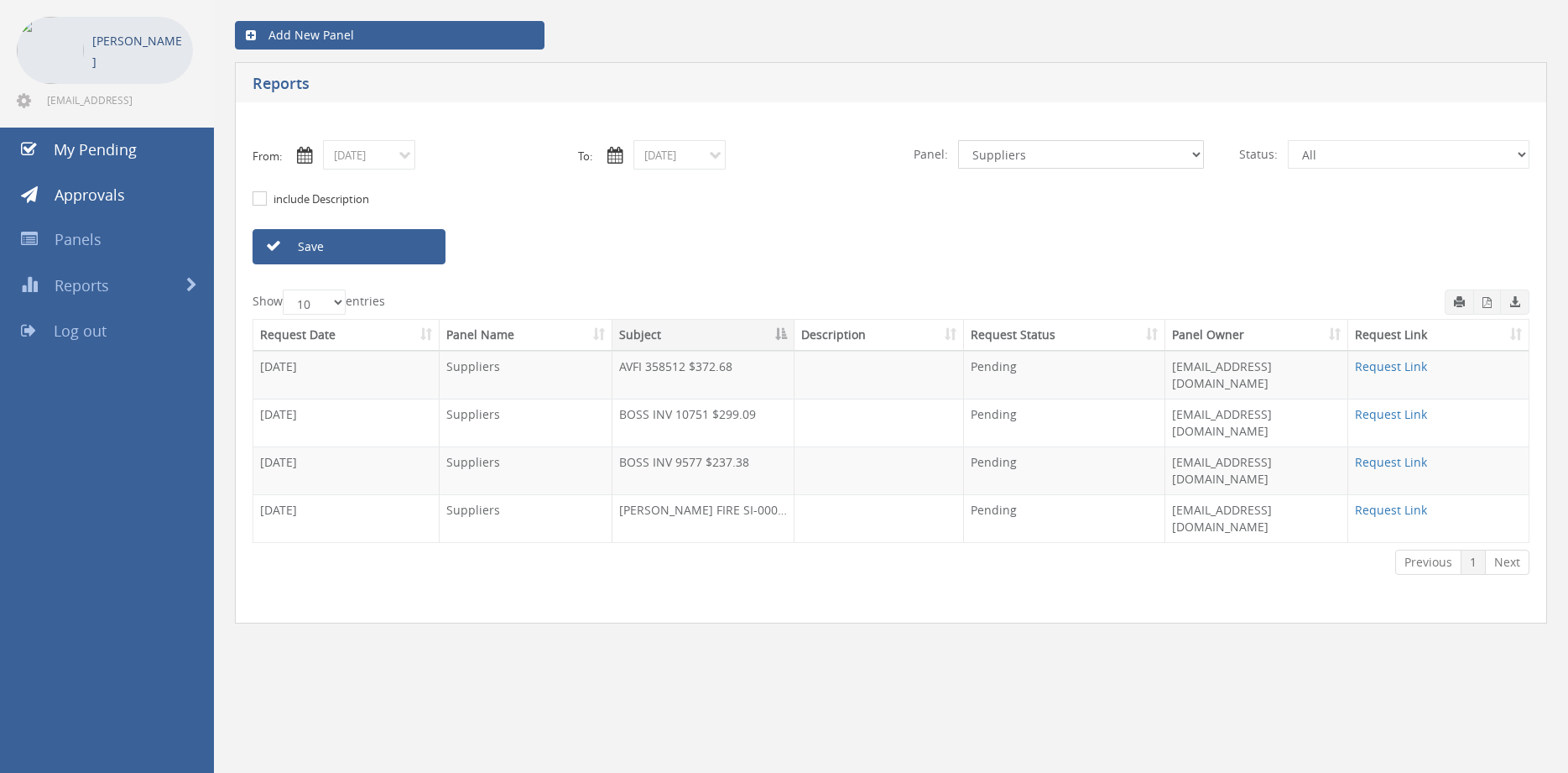
click at [958, 140] on select "All Alarm Credits RG - 3 NZ Utilities Cable and SAI Global NZ Alarms-1 NZ FX Pa…" at bounding box center [1080, 155] width 246 height 28
select select "number:9744"
click option "Flamestop Utilities" at bounding box center [0, 0] width 0 height 0
click at [417, 246] on link "Save" at bounding box center [348, 247] width 193 height 36
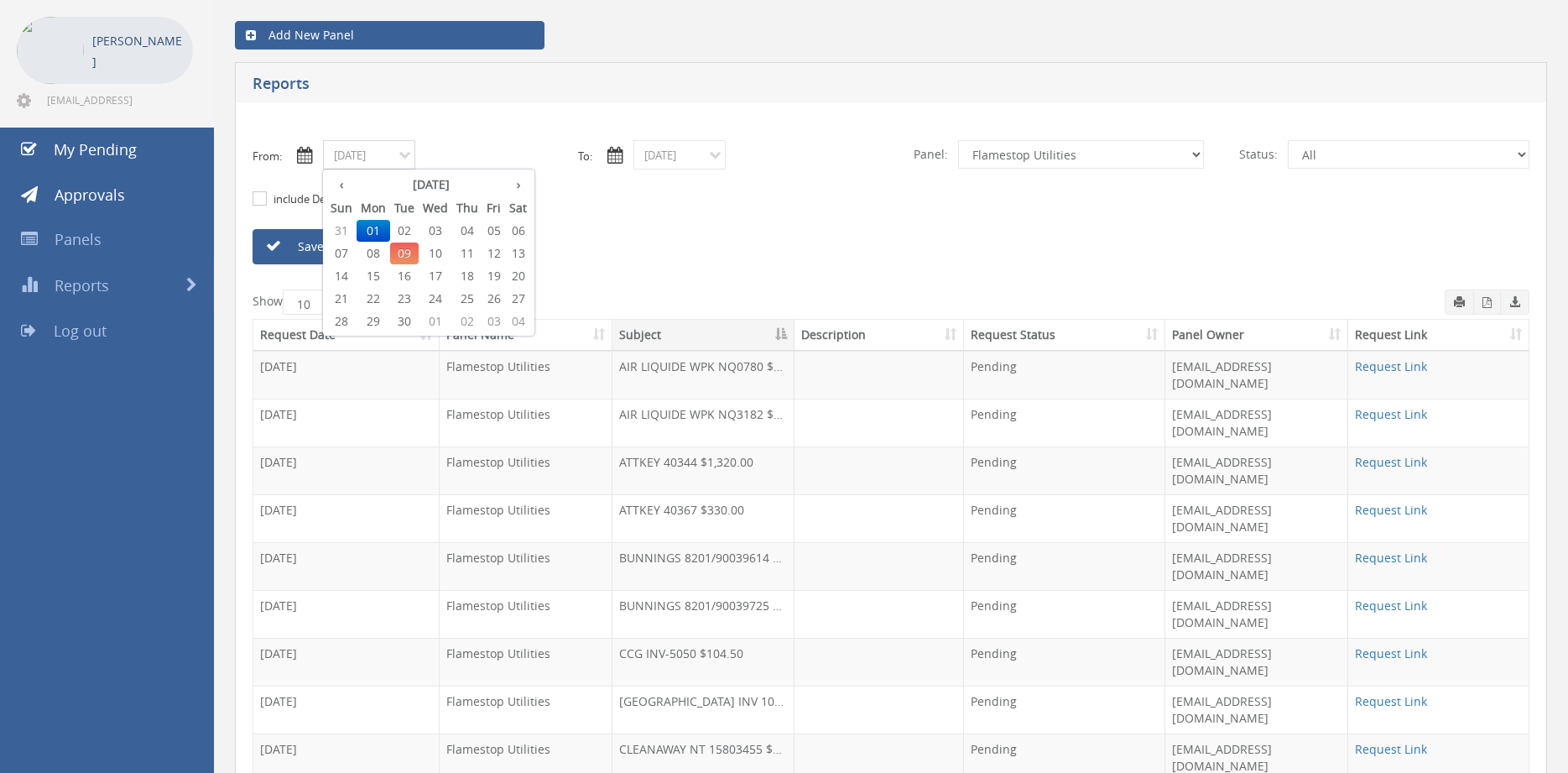
click at [357, 153] on input "09/01/2025" at bounding box center [370, 155] width 92 height 29
click at [343, 190] on th "‹" at bounding box center [341, 185] width 30 height 23
click at [369, 299] on span "18" at bounding box center [373, 299] width 34 height 22
type input "08/18/2025"
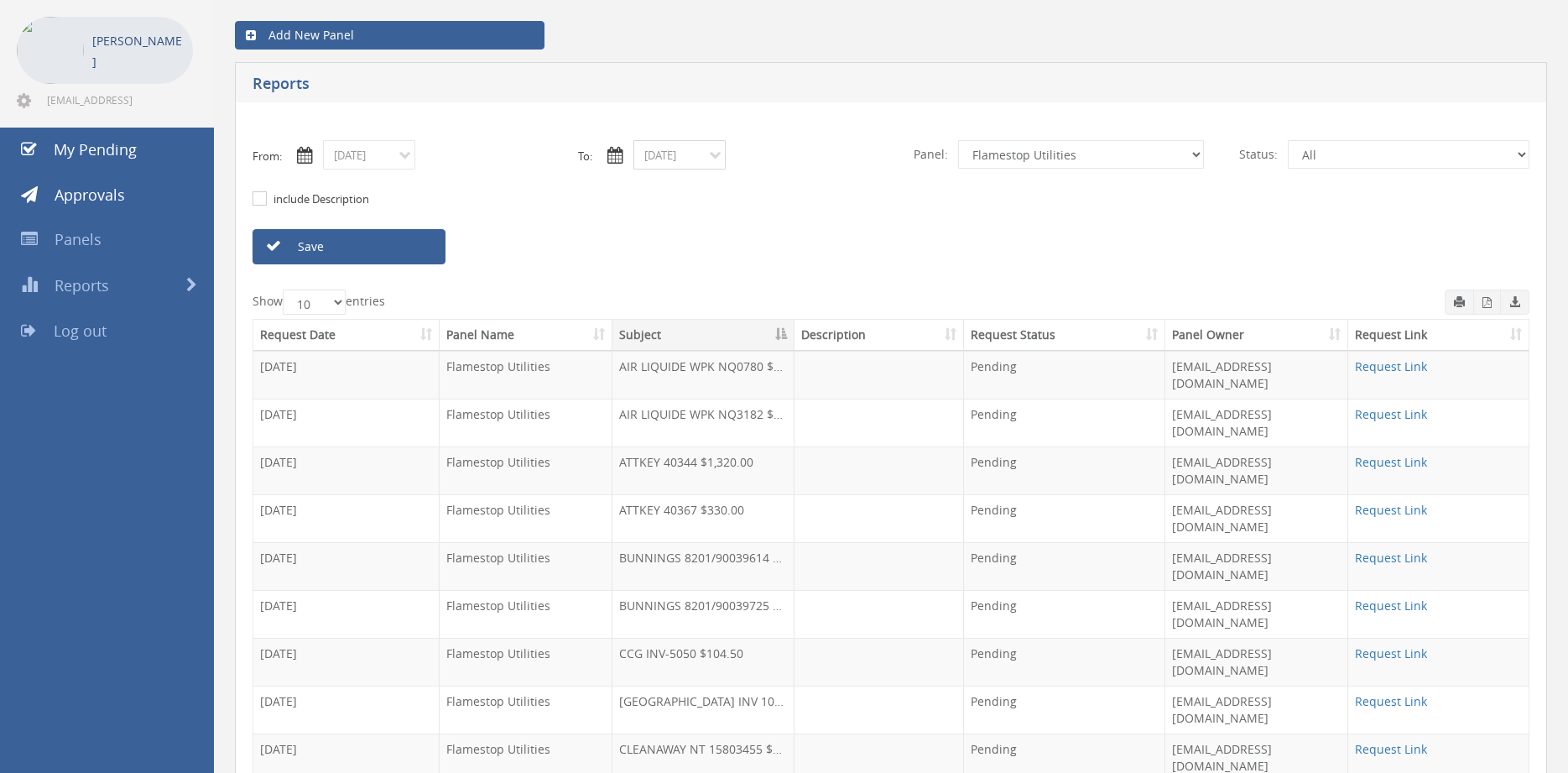
click at [665, 158] on input "09/03/2025" at bounding box center [680, 155] width 92 height 29
click at [651, 188] on th "‹" at bounding box center [652, 185] width 30 height 23
click at [681, 299] on span "18" at bounding box center [684, 299] width 34 height 22
type input "08/18/2025"
click at [426, 252] on link "Save" at bounding box center [348, 247] width 193 height 36
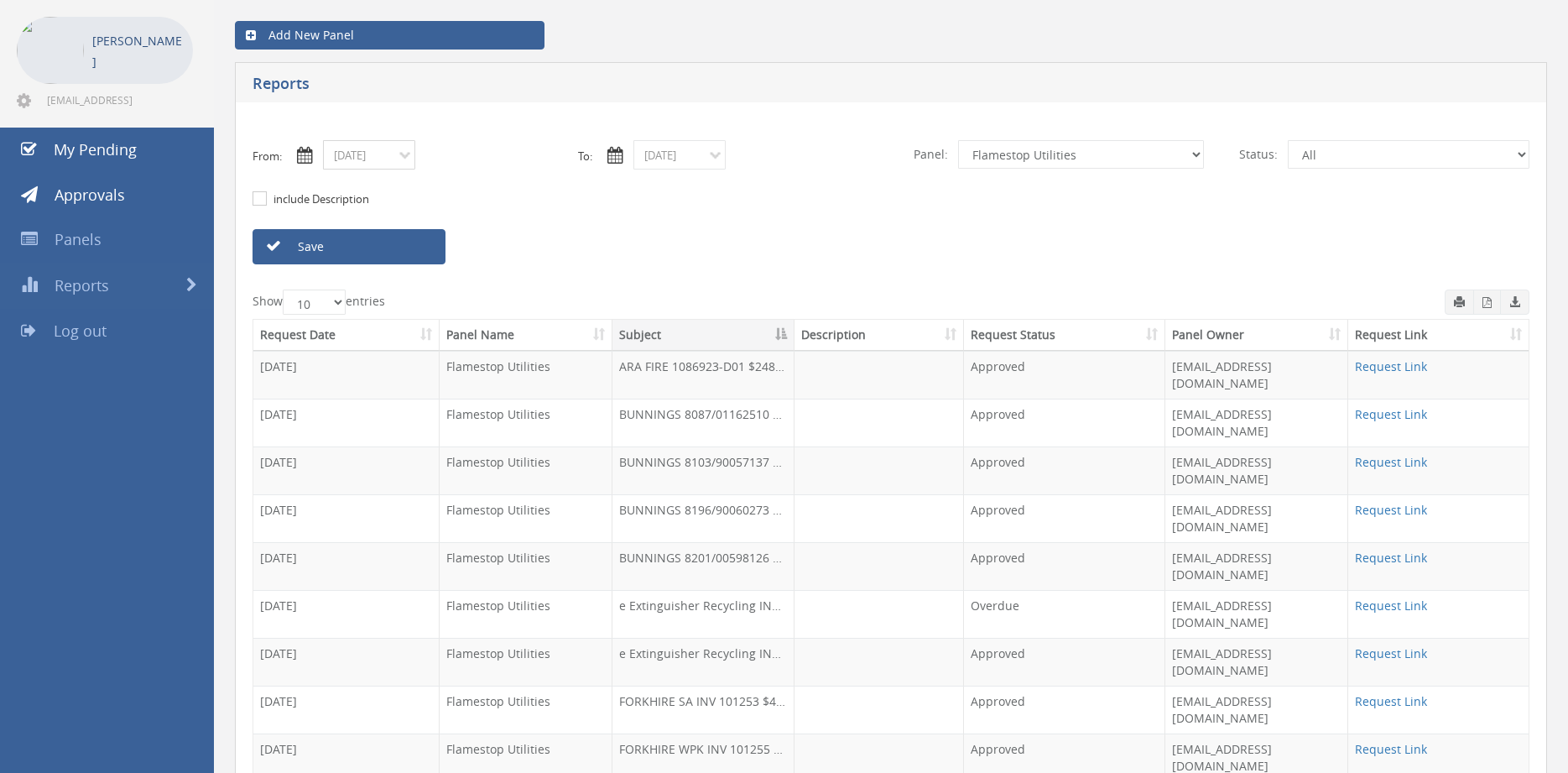
click at [390, 160] on input "08/18/2025" at bounding box center [370, 155] width 92 height 29
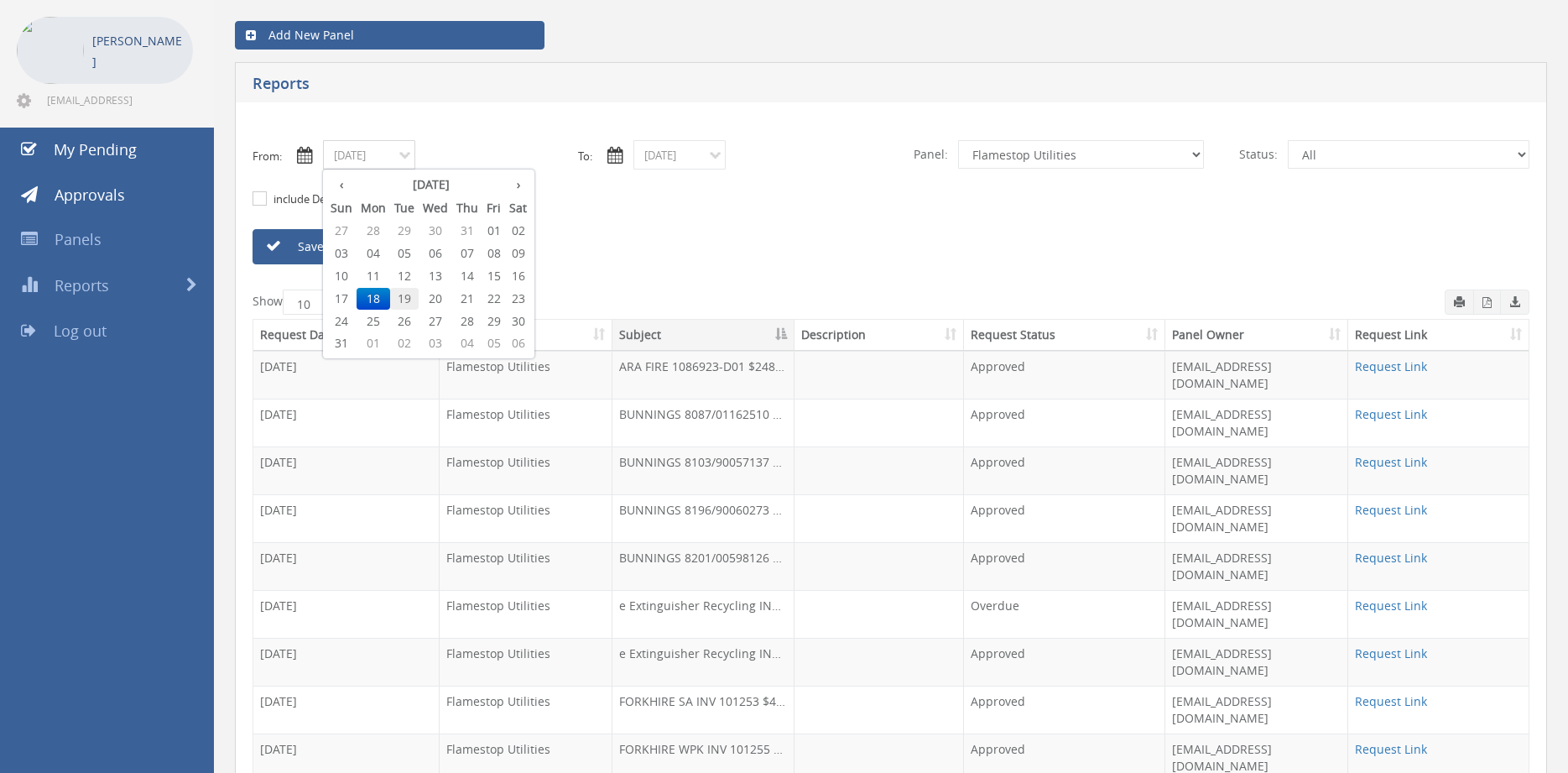
click at [411, 293] on span "19" at bounding box center [404, 299] width 28 height 22
type input "08/19/2025"
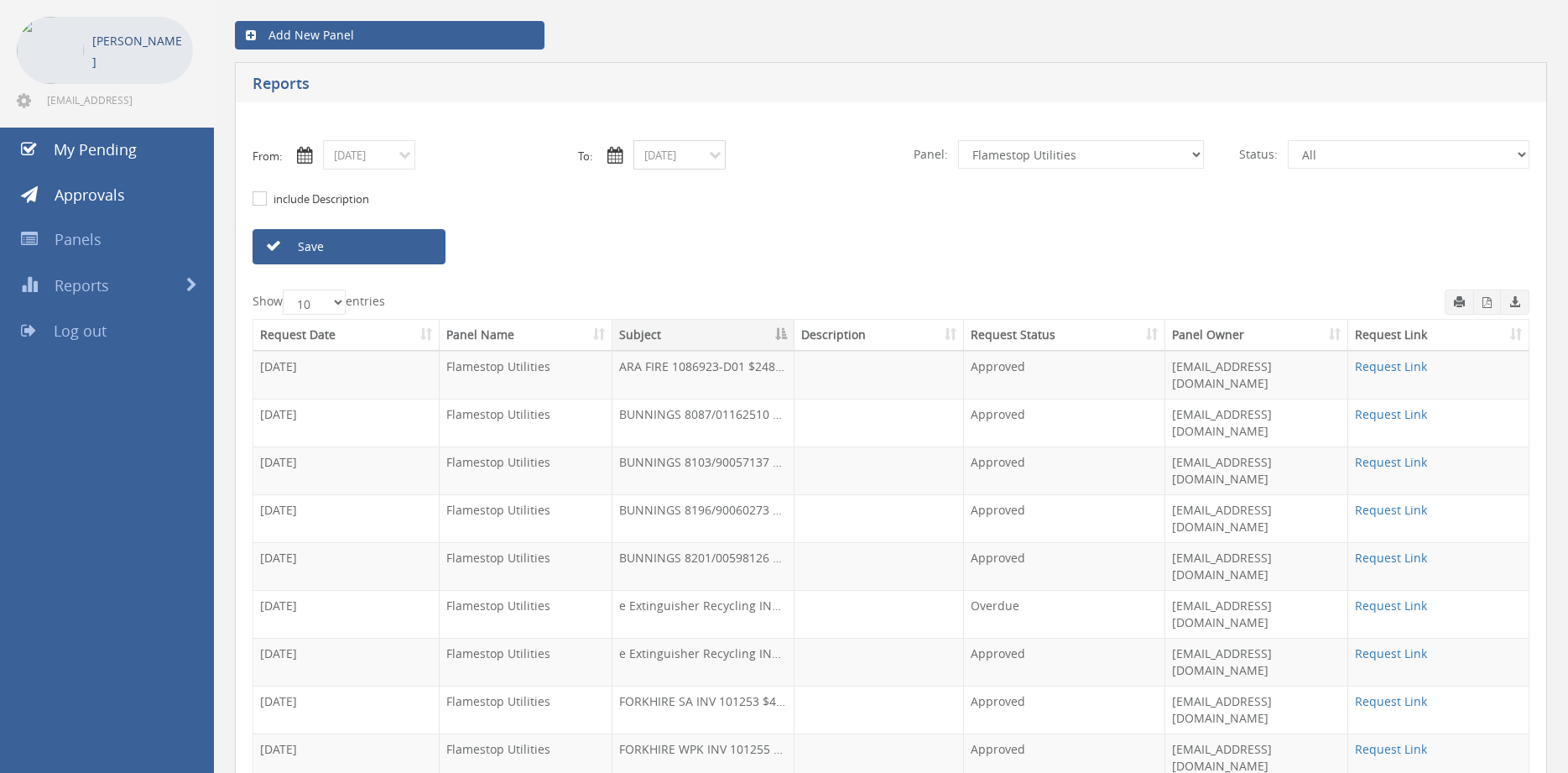
click at [651, 160] on input "08/18/2025" at bounding box center [680, 155] width 92 height 29
click at [715, 295] on span "19" at bounding box center [714, 299] width 28 height 22
type input "08/19/2025"
click at [424, 253] on link "Save" at bounding box center [348, 247] width 193 height 36
click at [389, 166] on input "08/19/2025" at bounding box center [370, 155] width 92 height 29
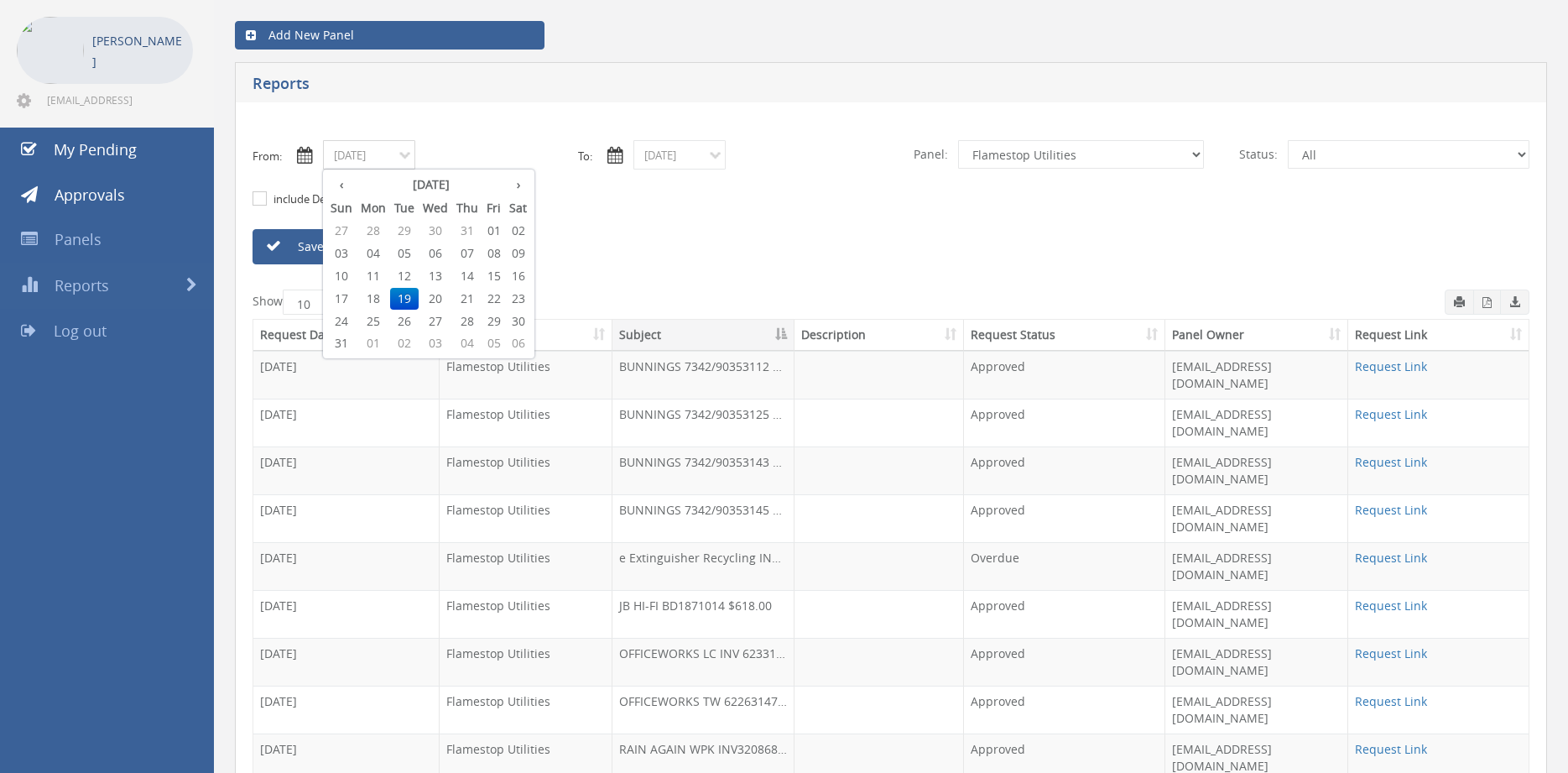
drag, startPoint x: 467, startPoint y: 296, endPoint x: 492, endPoint y: 283, distance: 28.2
click at [467, 297] on span "21" at bounding box center [467, 299] width 30 height 22
type input "08/21/2025"
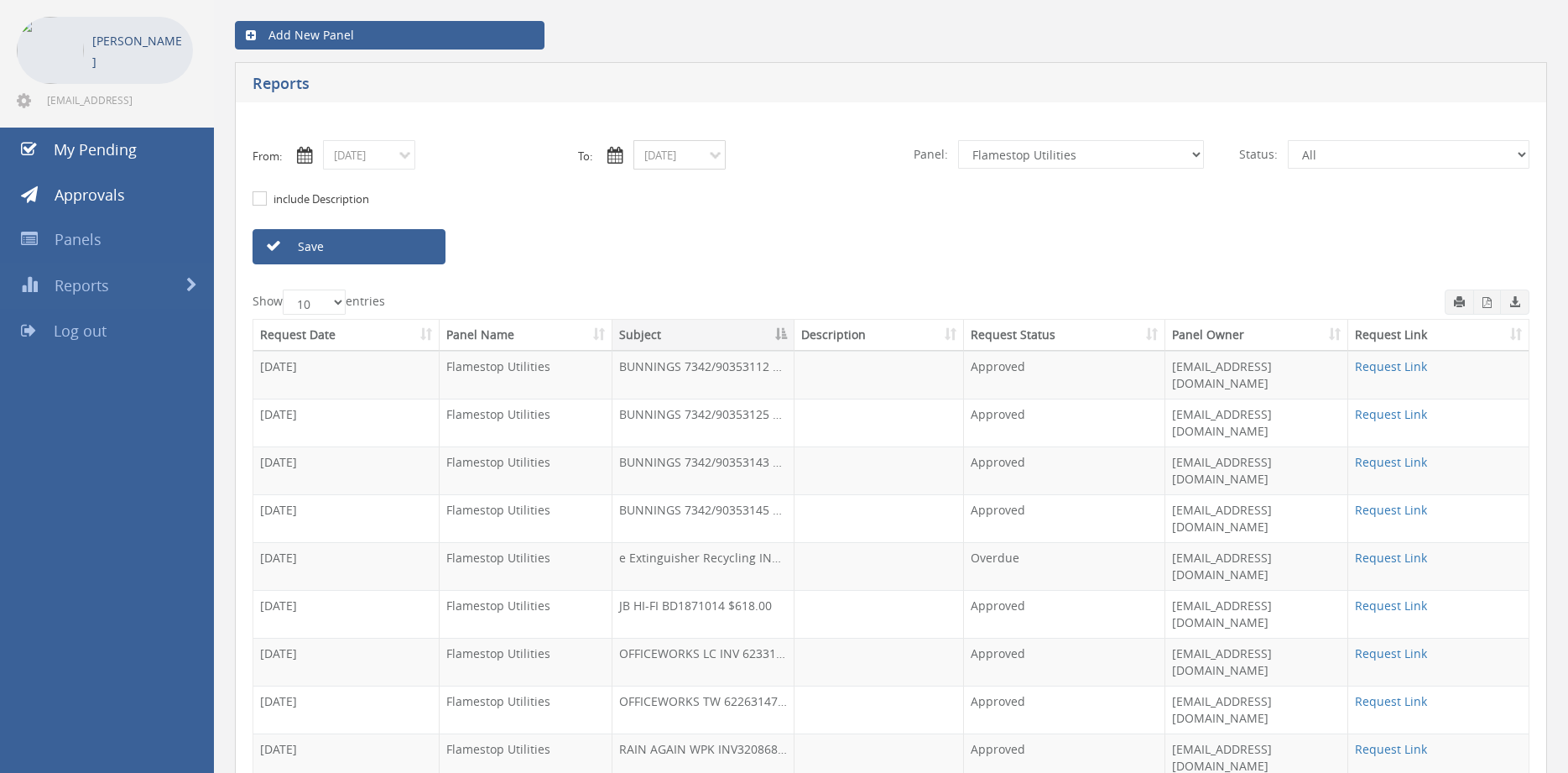
click at [668, 158] on input "08/19/2025" at bounding box center [680, 155] width 92 height 29
click at [777, 297] on span "21" at bounding box center [777, 299] width 30 height 22
type input "08/21/2025"
click at [414, 243] on link "Save" at bounding box center [348, 247] width 193 height 36
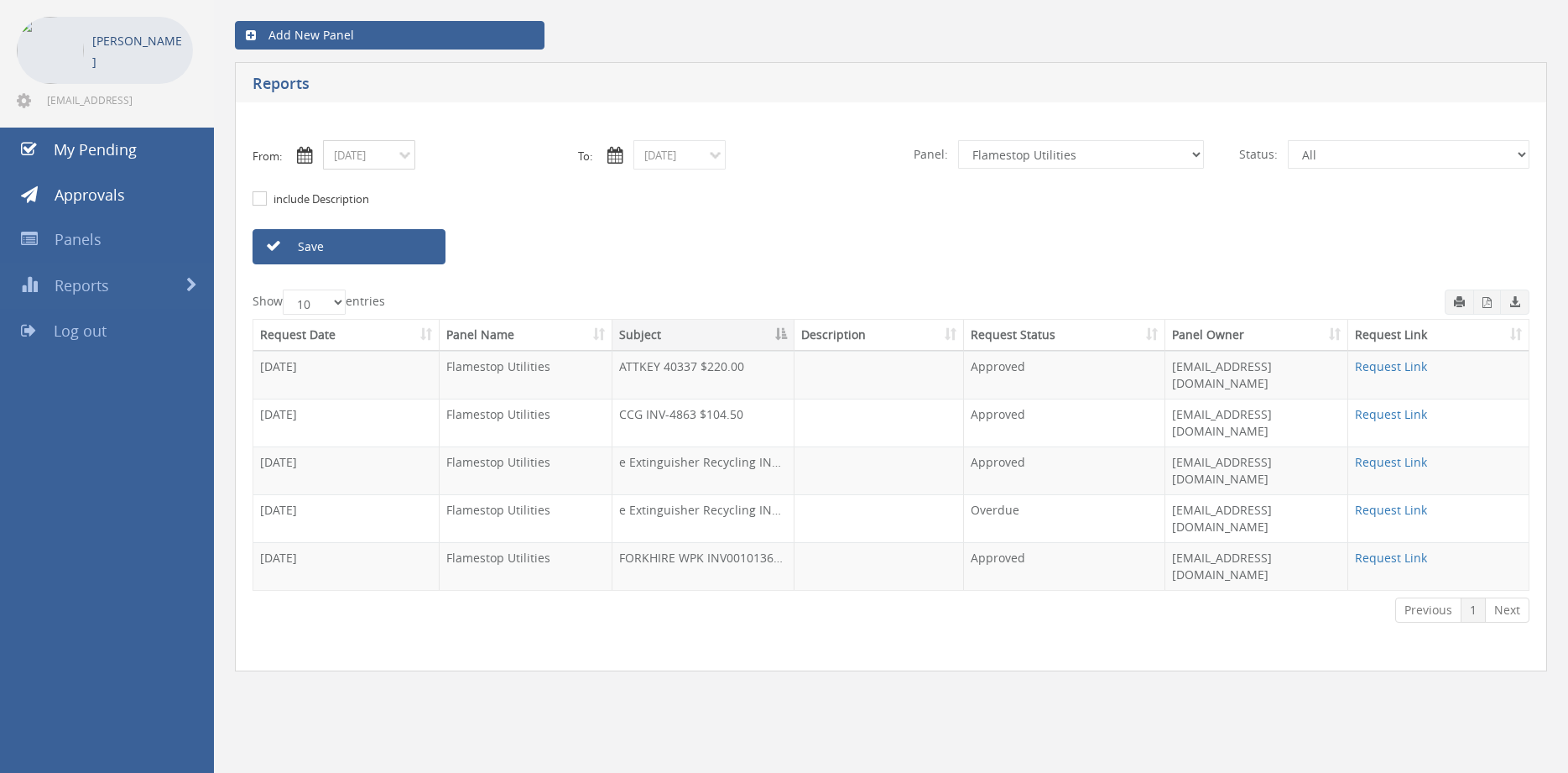
click at [374, 160] on input "08/21/2025" at bounding box center [370, 155] width 92 height 29
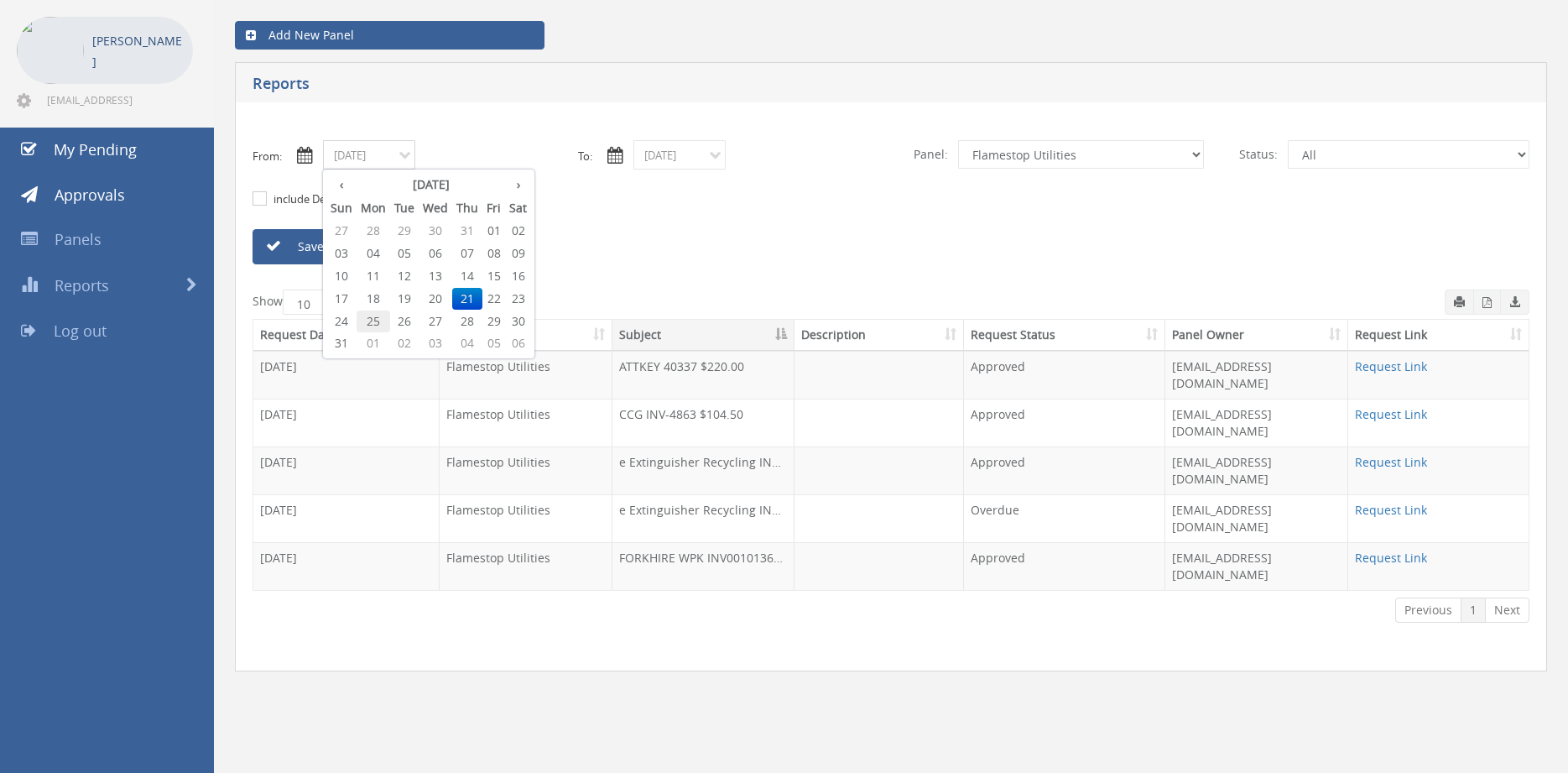
click at [378, 320] on span "25" at bounding box center [373, 321] width 34 height 22
type input "08/25/2025"
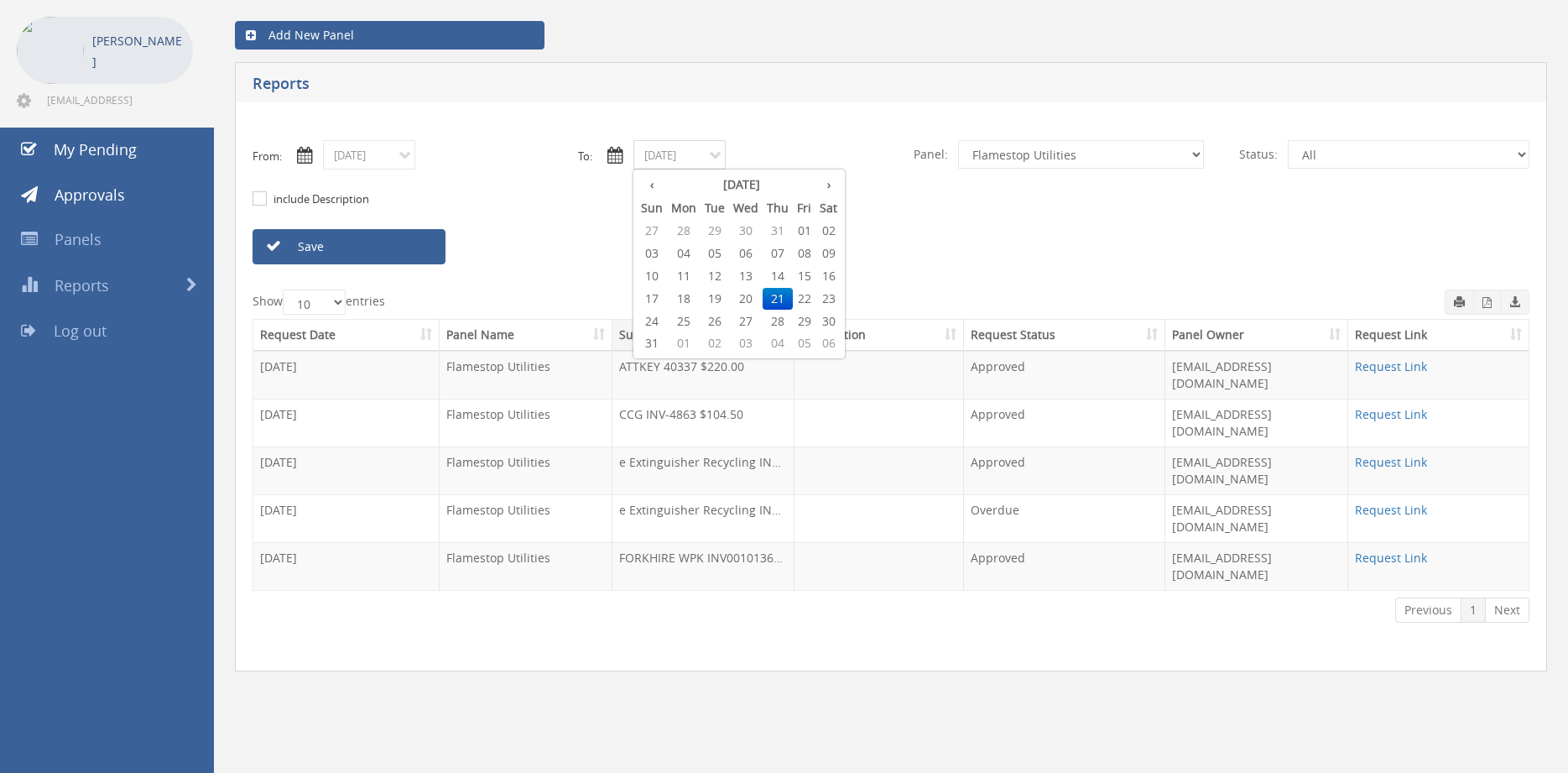
click at [657, 158] on input "08/21/2025" at bounding box center [680, 155] width 92 height 29
click at [686, 321] on span "25" at bounding box center [684, 321] width 34 height 22
type input "08/25/2025"
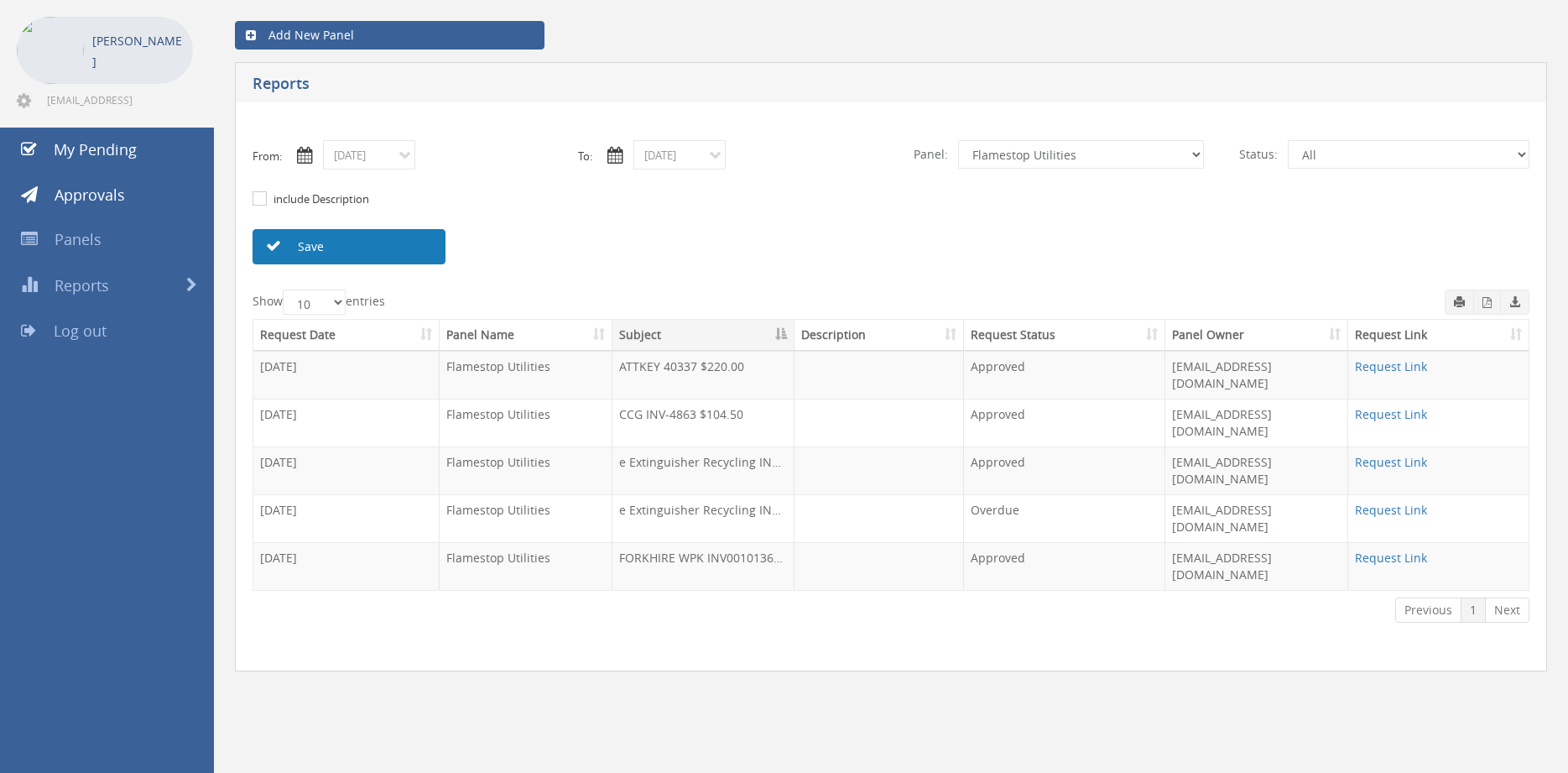
click at [396, 246] on link "Save" at bounding box center [348, 247] width 193 height 36
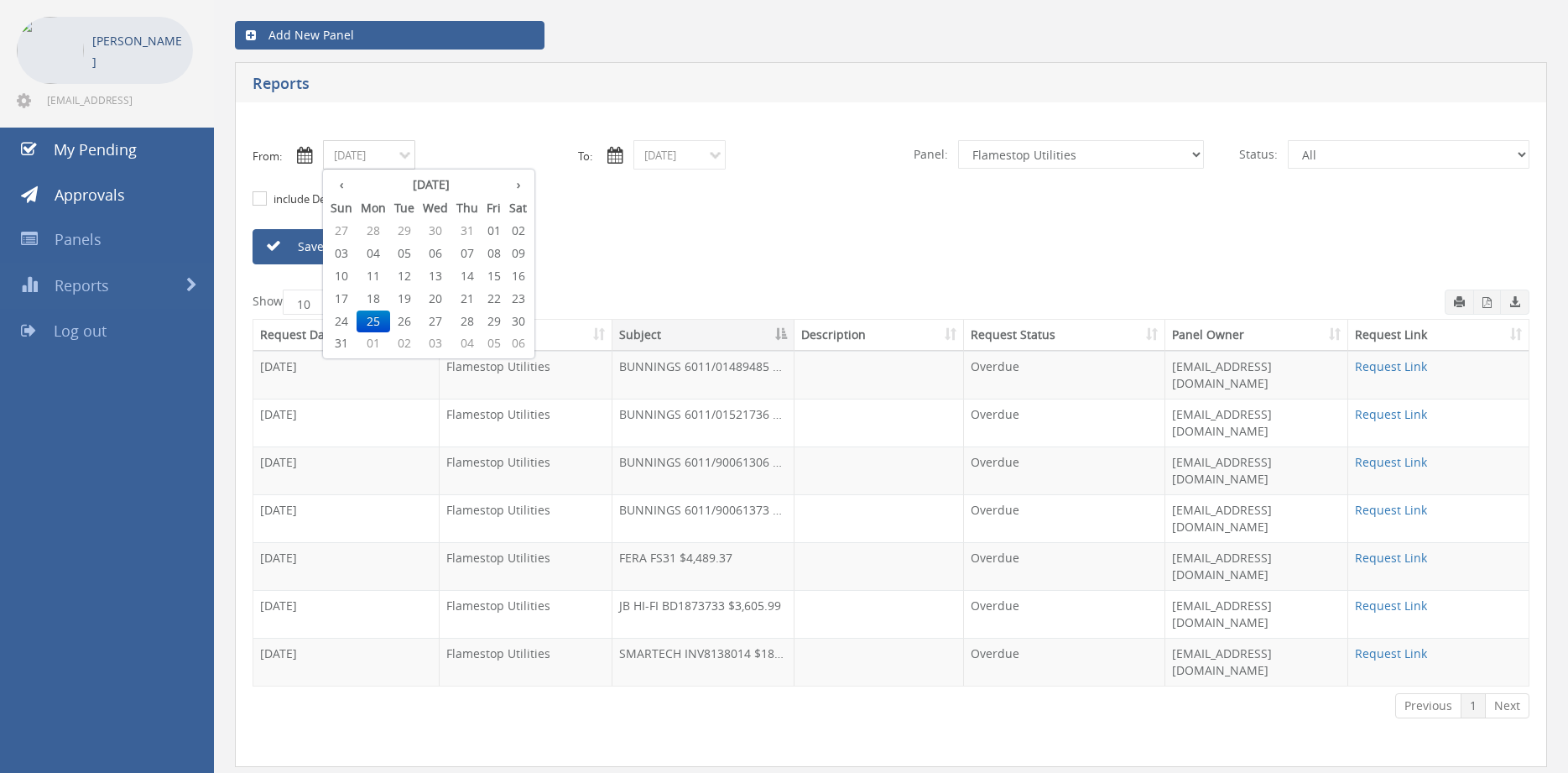
click at [391, 150] on input "08/25/2025" at bounding box center [370, 155] width 92 height 29
click at [410, 321] on span "26" at bounding box center [404, 321] width 28 height 22
type input "08/26/2025"
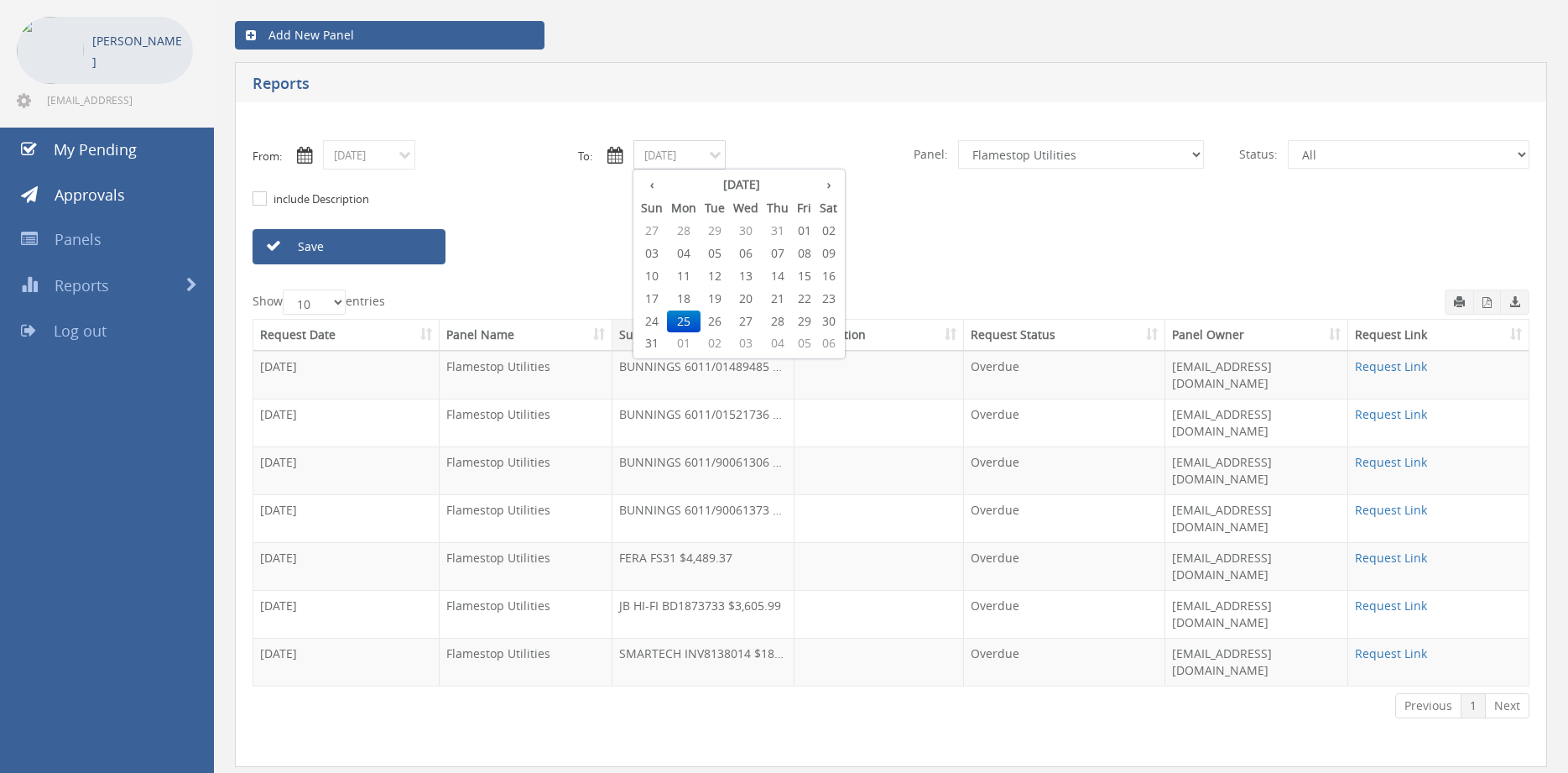
click at [656, 163] on input "08/25/2025" at bounding box center [680, 155] width 92 height 29
click at [714, 320] on span "26" at bounding box center [714, 321] width 28 height 22
type input "08/26/2025"
click at [413, 243] on link "Save" at bounding box center [348, 247] width 193 height 36
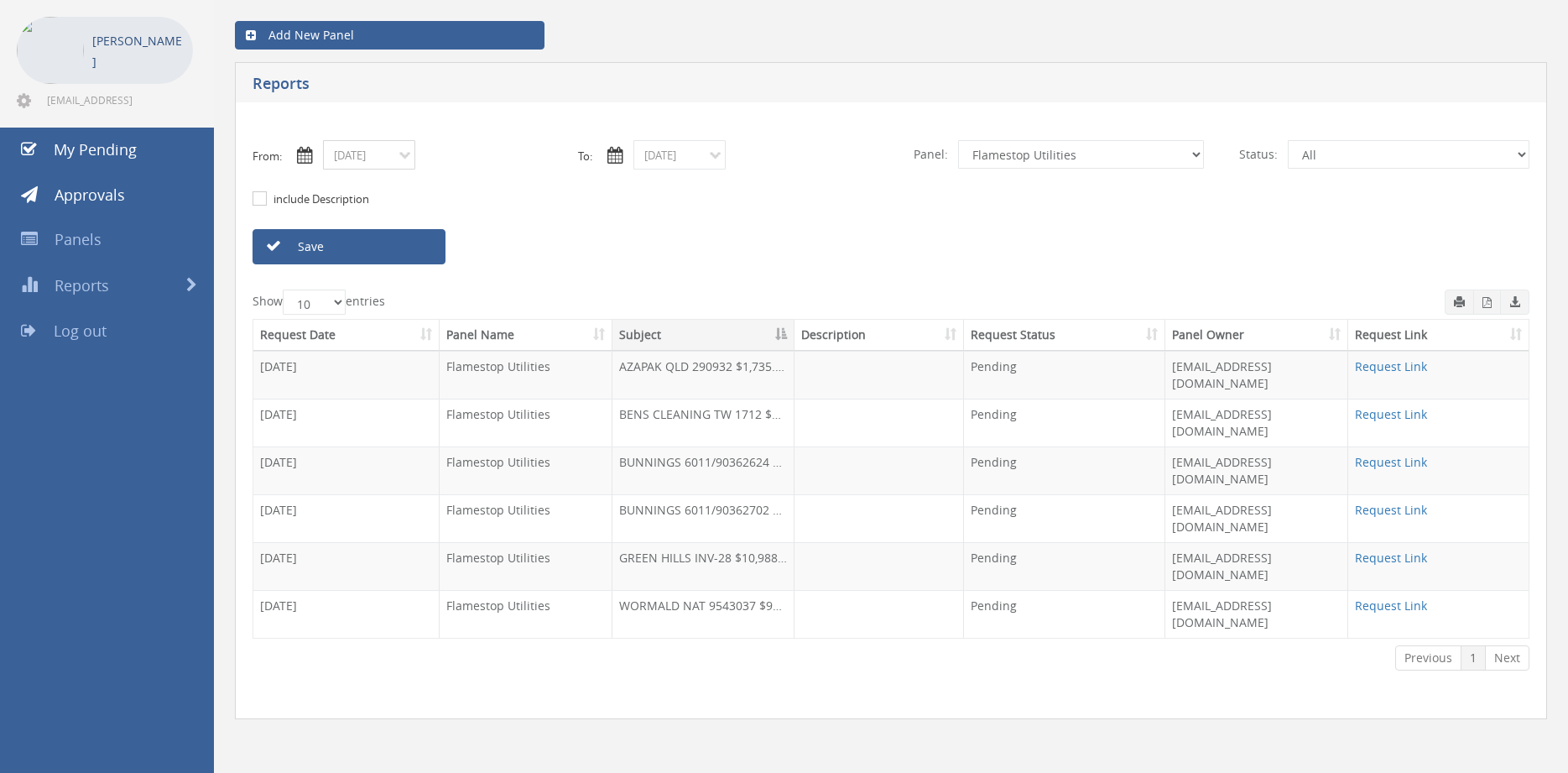
click at [358, 154] on input "08/26/2025" at bounding box center [370, 155] width 92 height 29
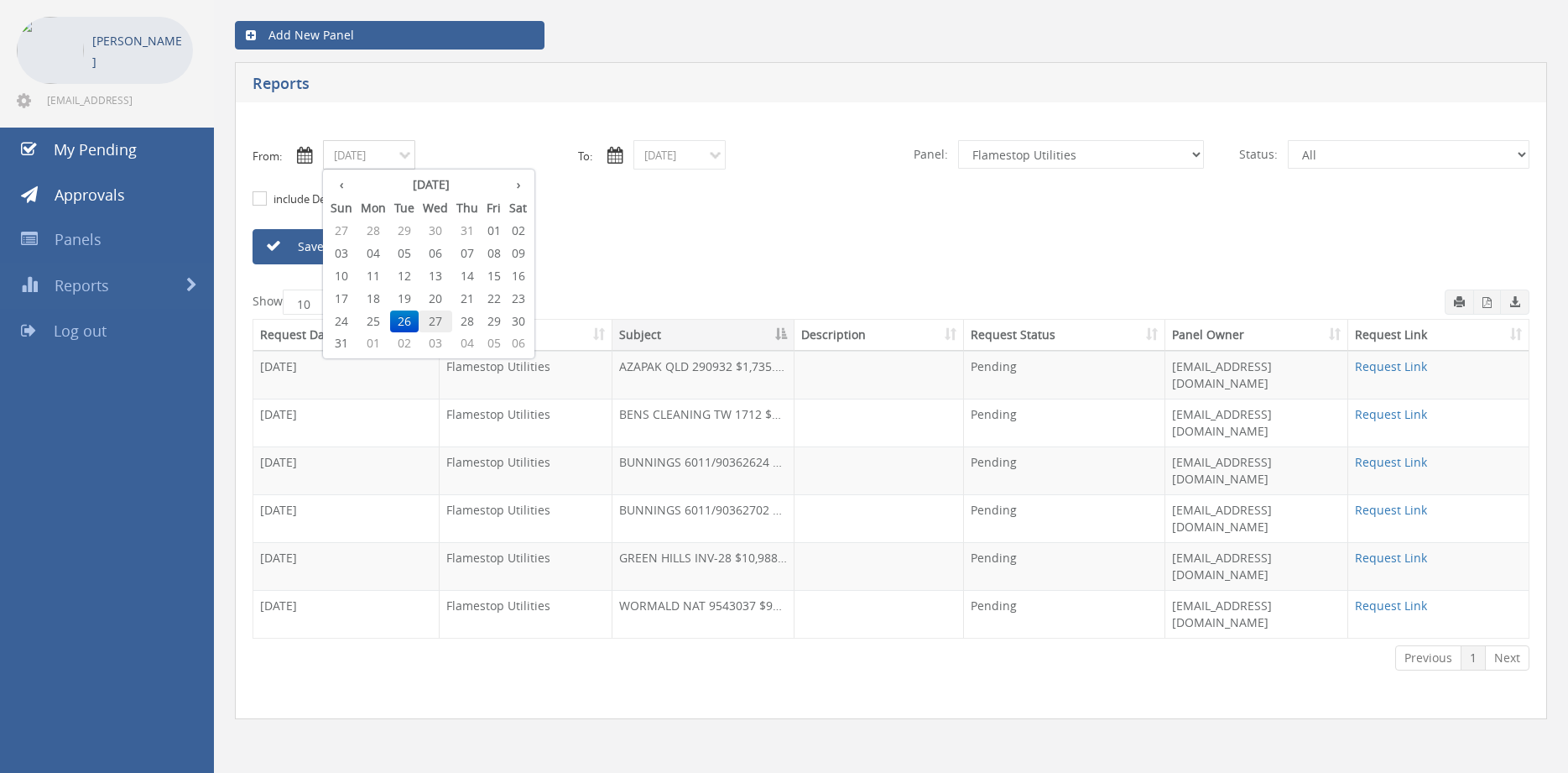
click at [442, 315] on span "27" at bounding box center [435, 321] width 34 height 22
type input "08/27/2025"
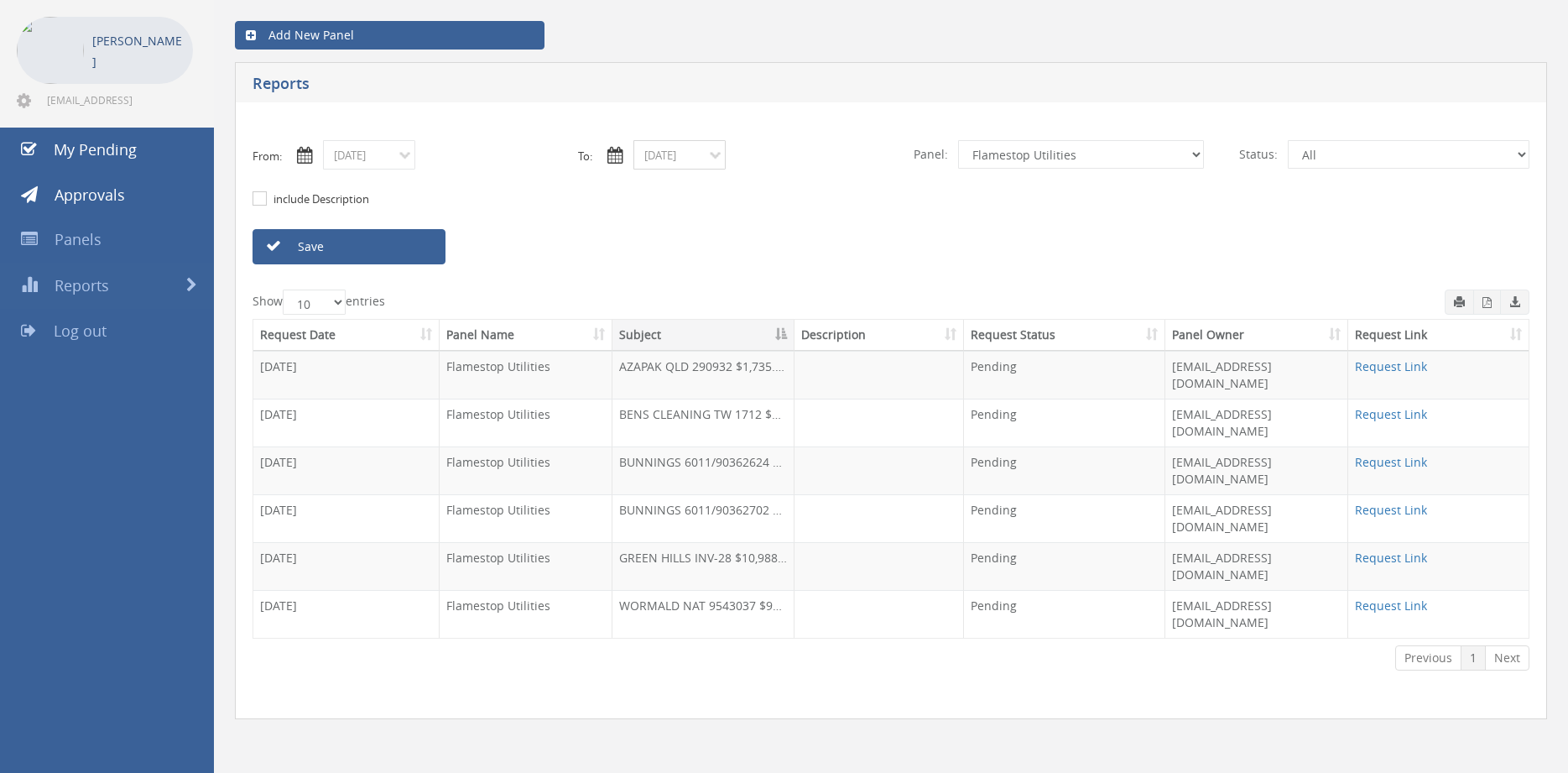
click at [666, 158] on input "08/26/2025" at bounding box center [680, 155] width 92 height 29
click at [744, 317] on span "27" at bounding box center [746, 321] width 34 height 22
type input "08/27/2025"
click at [408, 250] on link "Save" at bounding box center [348, 247] width 193 height 36
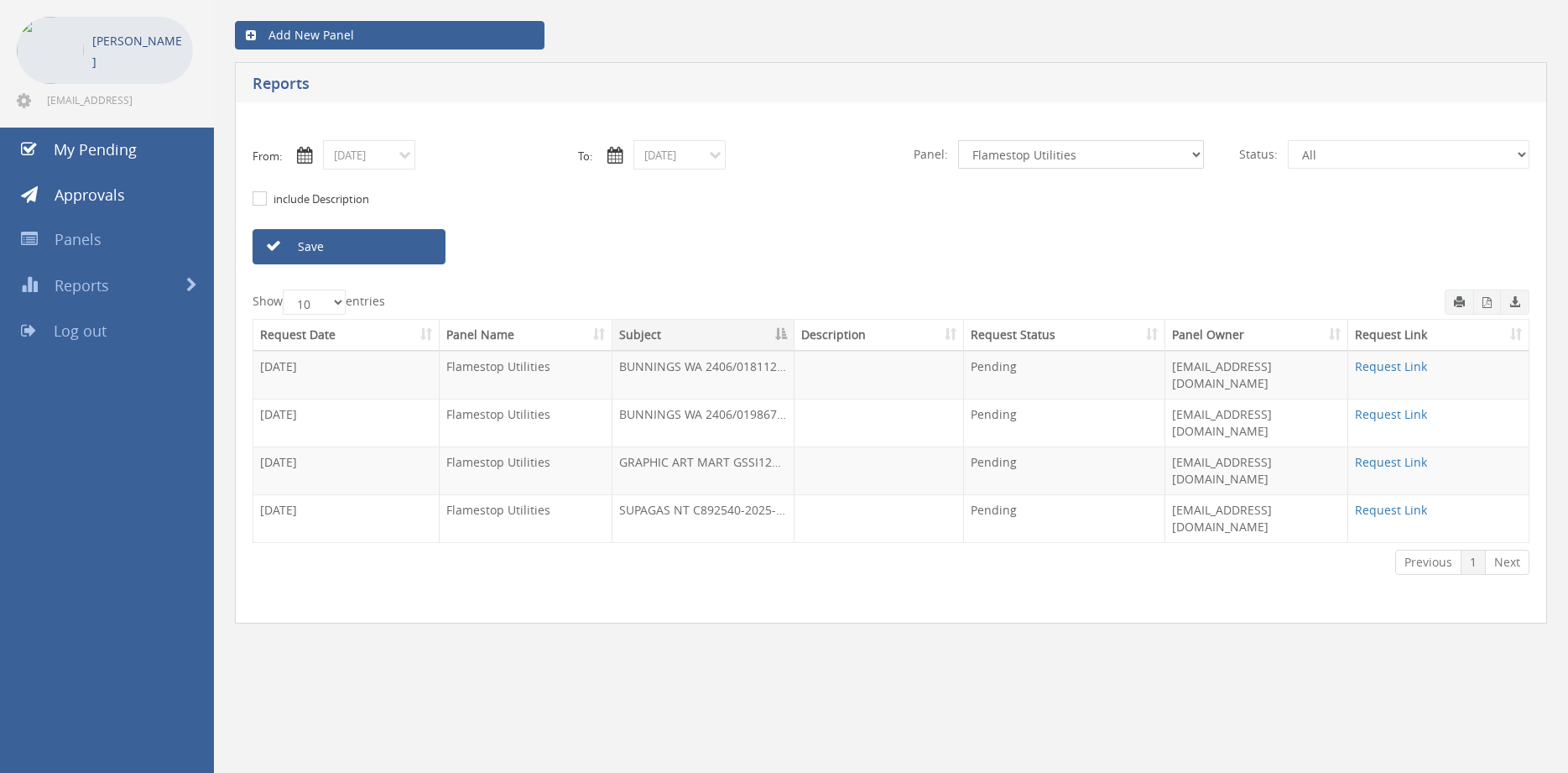
select select "number:9632"
click option "Suppliers" at bounding box center [0, 0] width 0 height 0
click at [429, 259] on link "Save" at bounding box center [348, 247] width 193 height 36
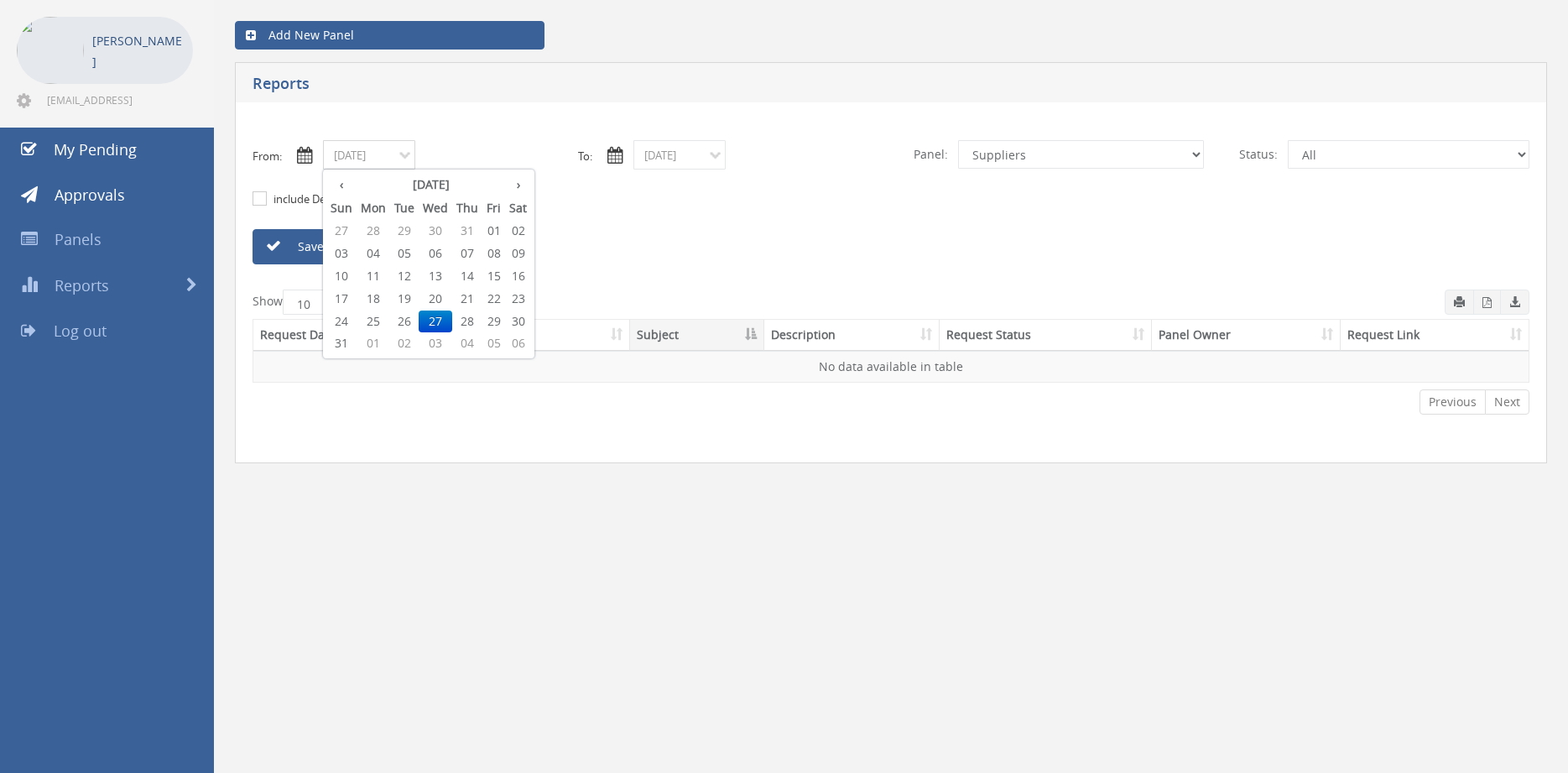
click at [386, 158] on input "08/27/2025" at bounding box center [370, 155] width 92 height 29
click at [522, 187] on th "›" at bounding box center [517, 185] width 26 height 23
click at [373, 231] on span "01" at bounding box center [373, 230] width 34 height 22
type input "09/01/2025"
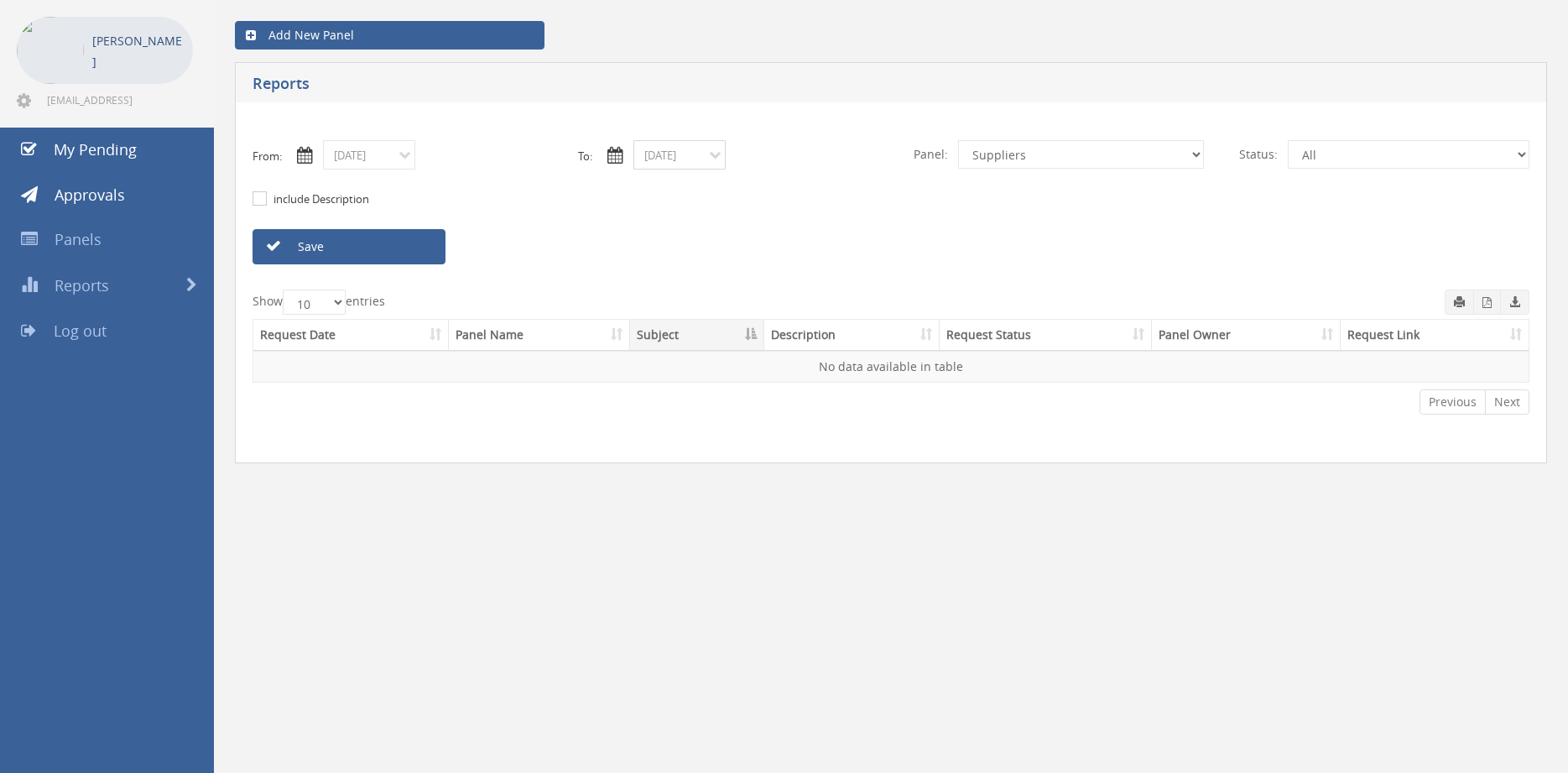
click at [680, 157] on input "08/27/2025" at bounding box center [680, 155] width 92 height 29
click at [827, 184] on th "›" at bounding box center [828, 185] width 26 height 23
click at [805, 232] on span "05" at bounding box center [803, 230] width 22 height 22
type input "09/05/2025"
click at [437, 244] on link "Save" at bounding box center [348, 247] width 193 height 36
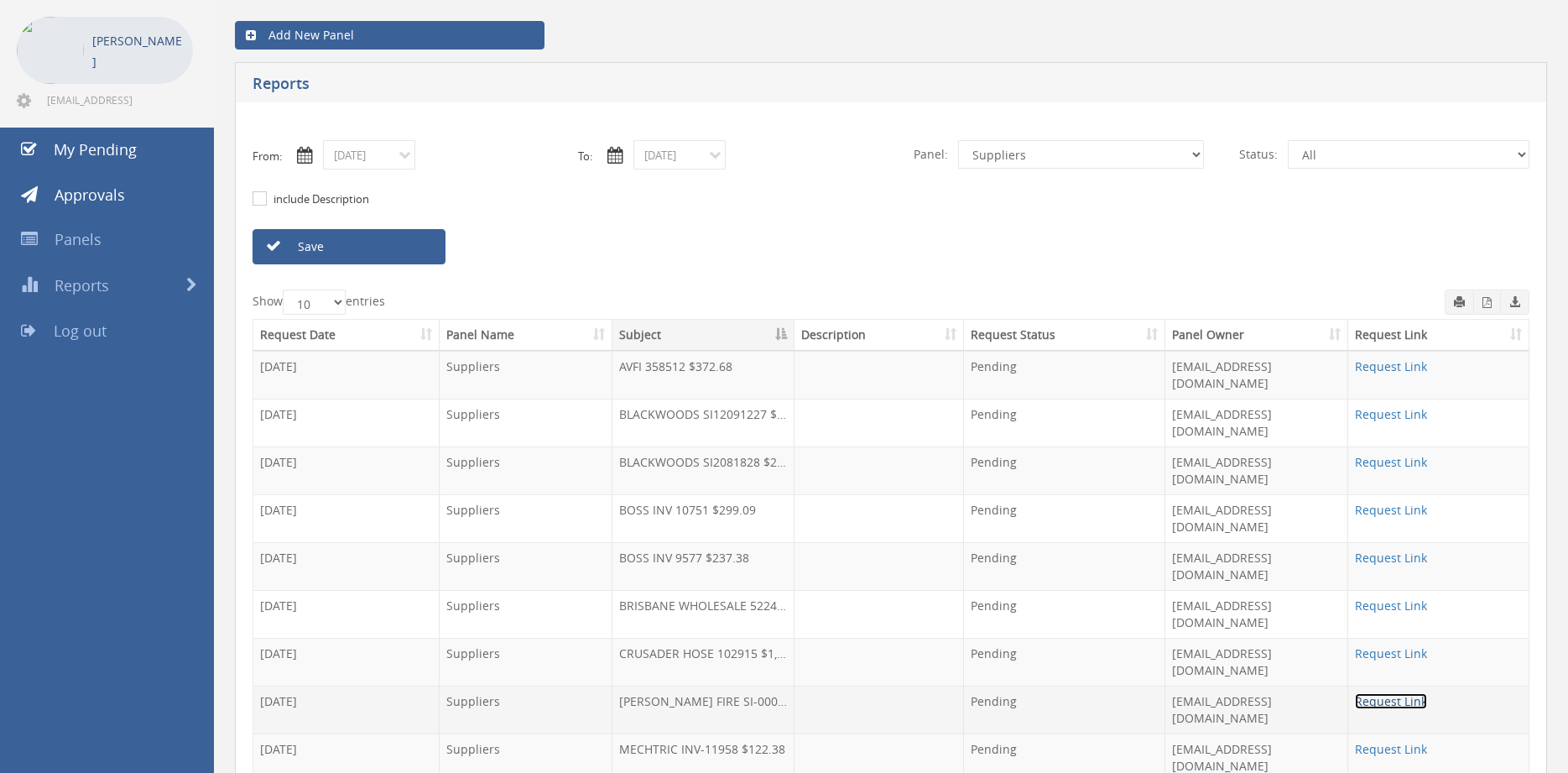
click at [1376, 693] on link "Request Link" at bounding box center [1390, 701] width 72 height 16
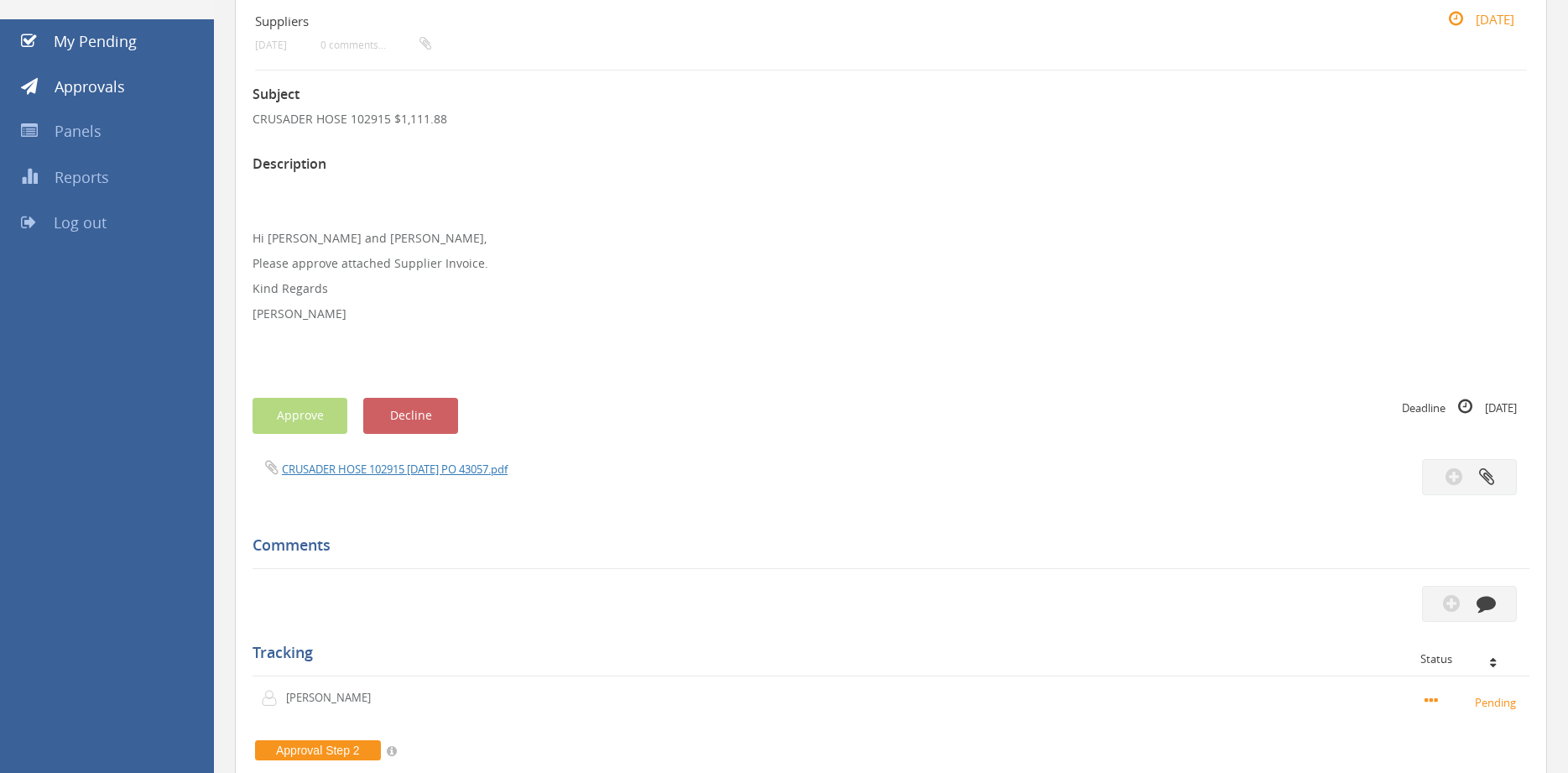
scroll to position [171, 0]
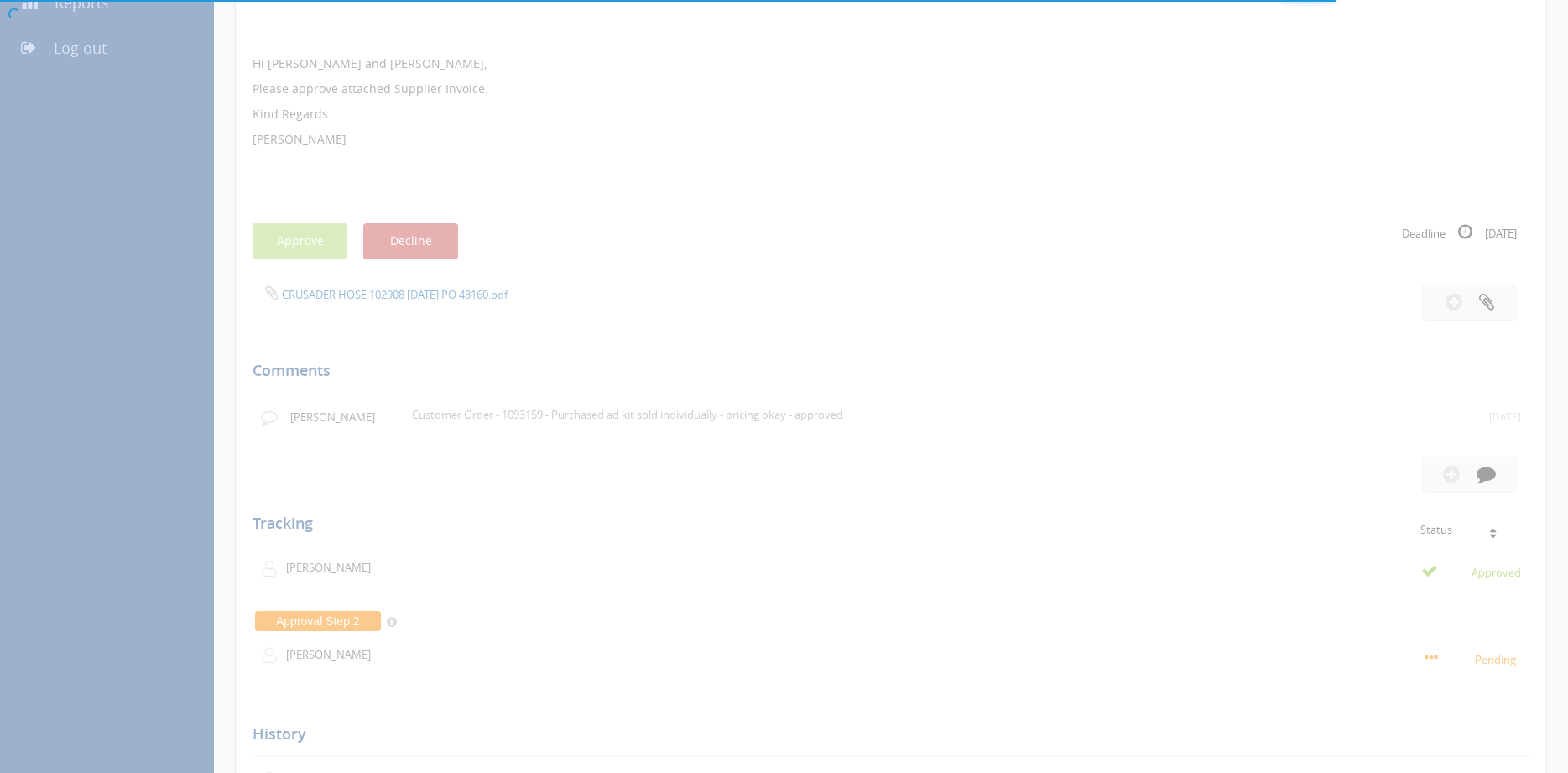
scroll to position [354, 0]
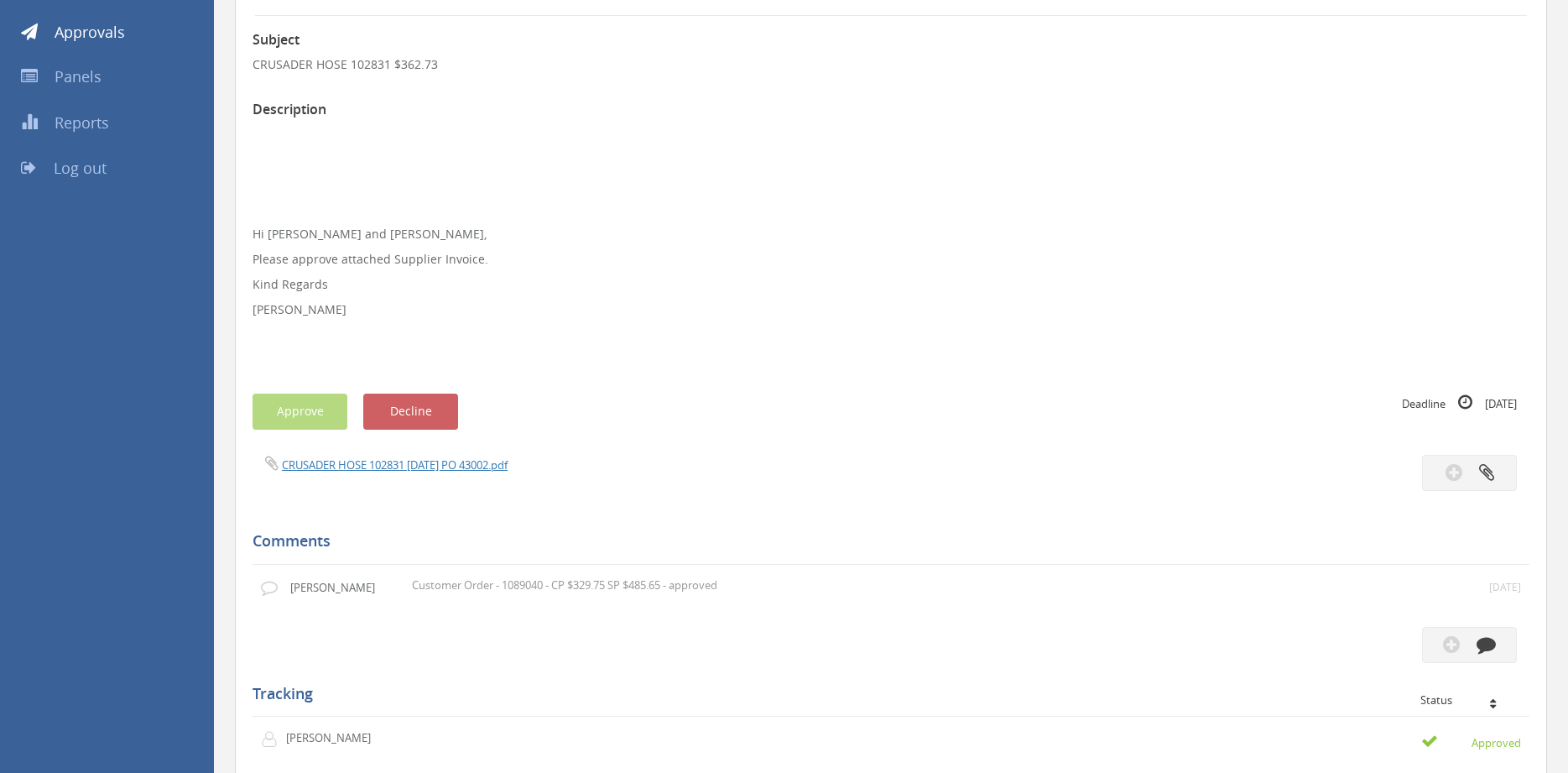
scroll to position [228, 0]
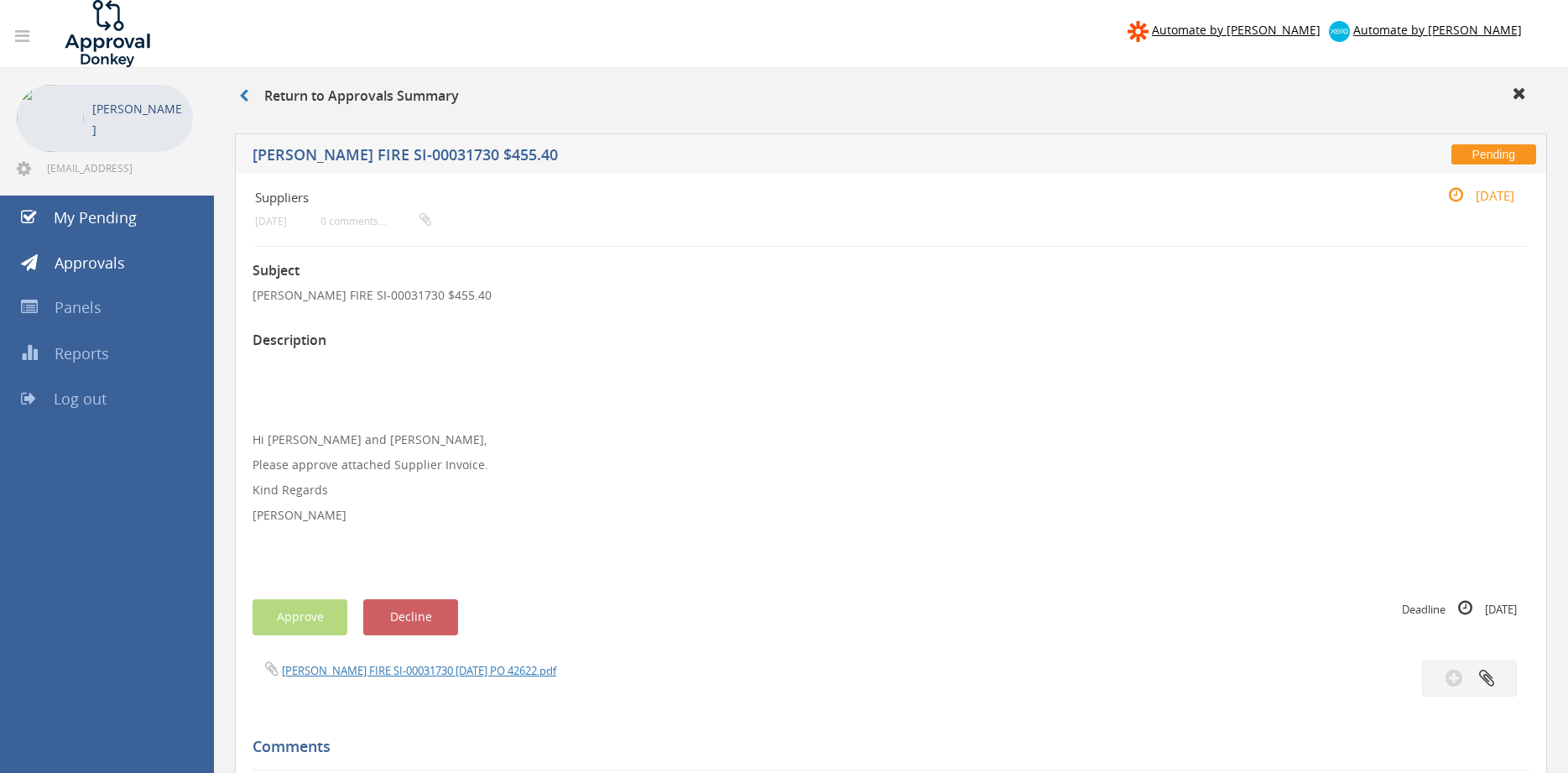
scroll to position [285, 0]
